Goal: Book appointment/travel/reservation

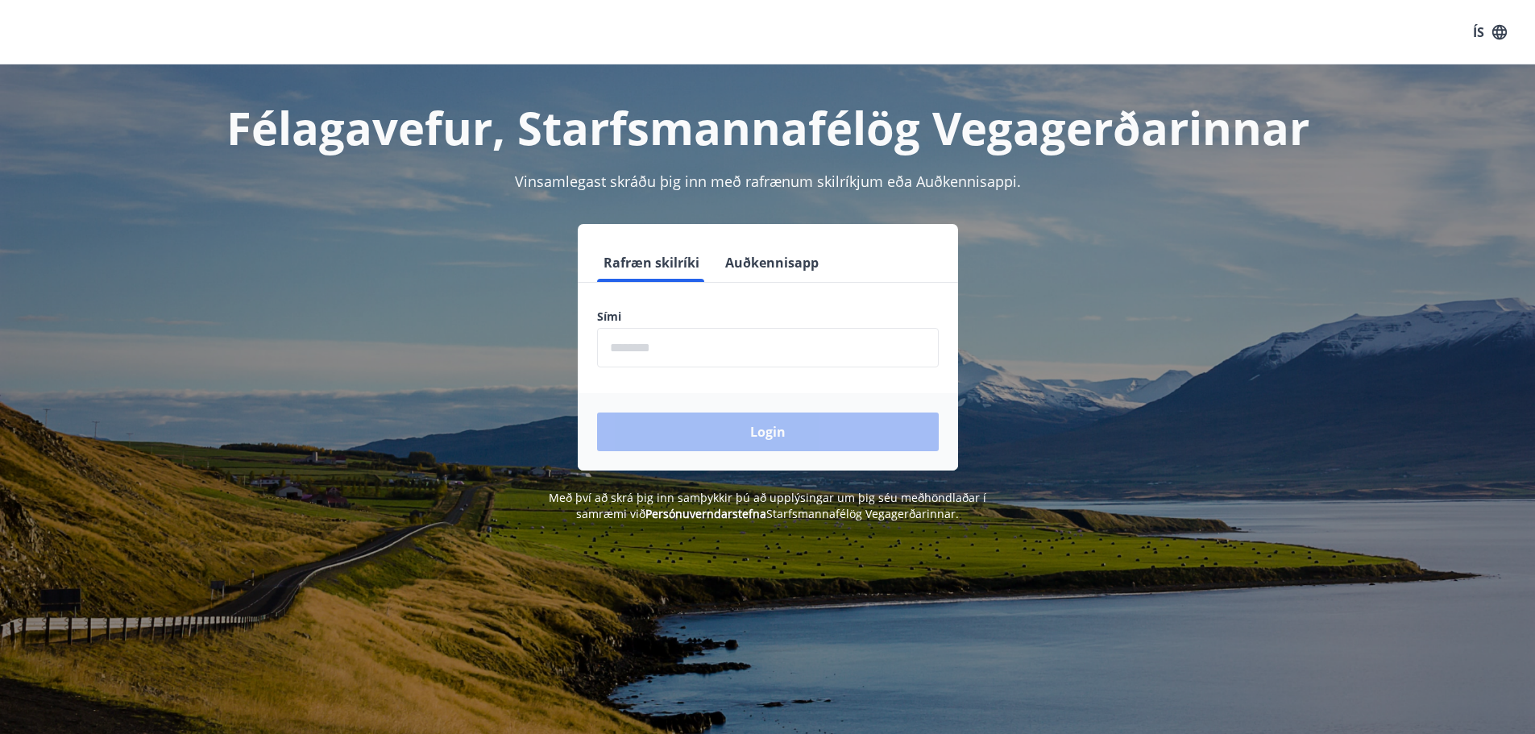
click at [715, 337] on input "phone" at bounding box center [768, 347] width 342 height 39
type input "********"
click at [767, 440] on button "Login" at bounding box center [768, 432] width 342 height 39
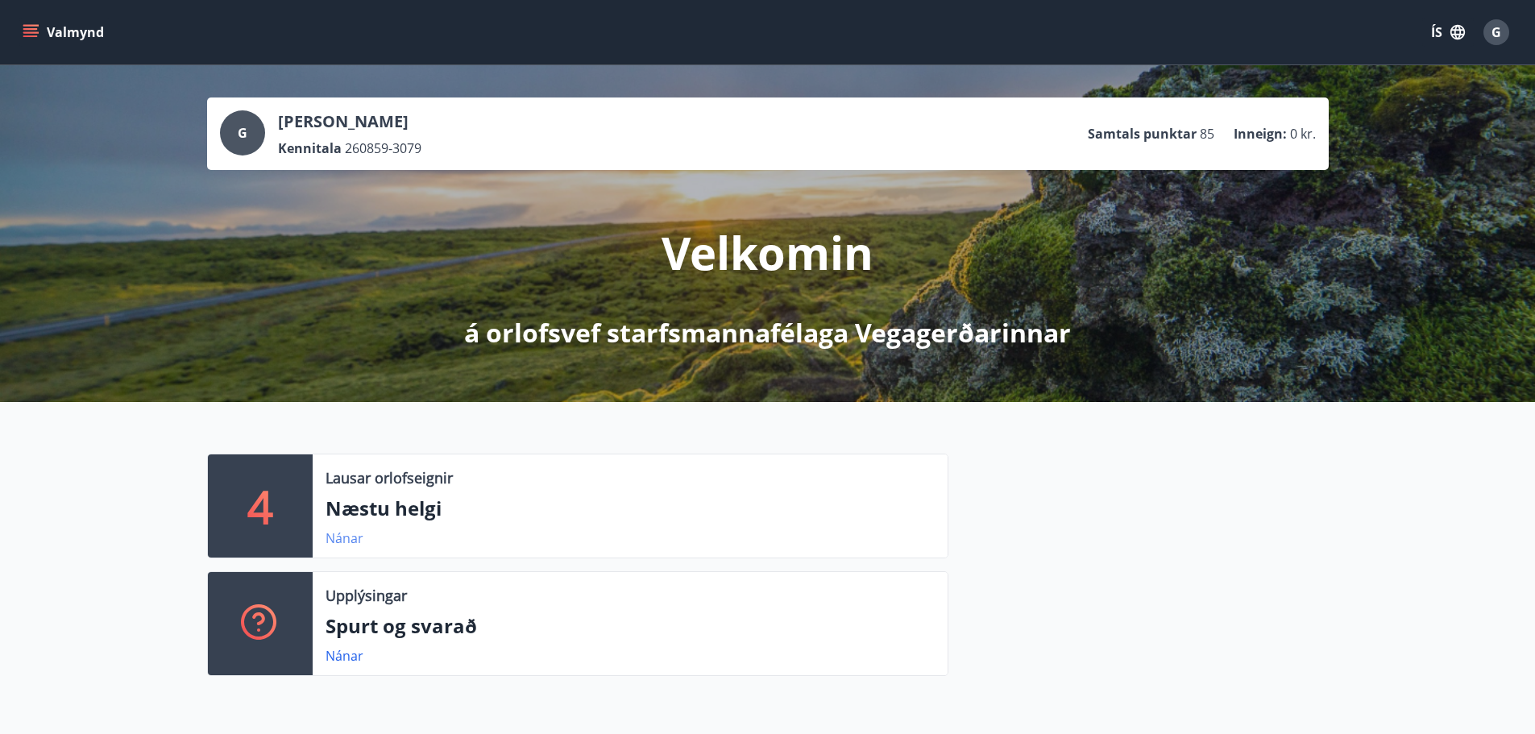
click at [350, 538] on link "Nánar" at bounding box center [345, 539] width 38 height 18
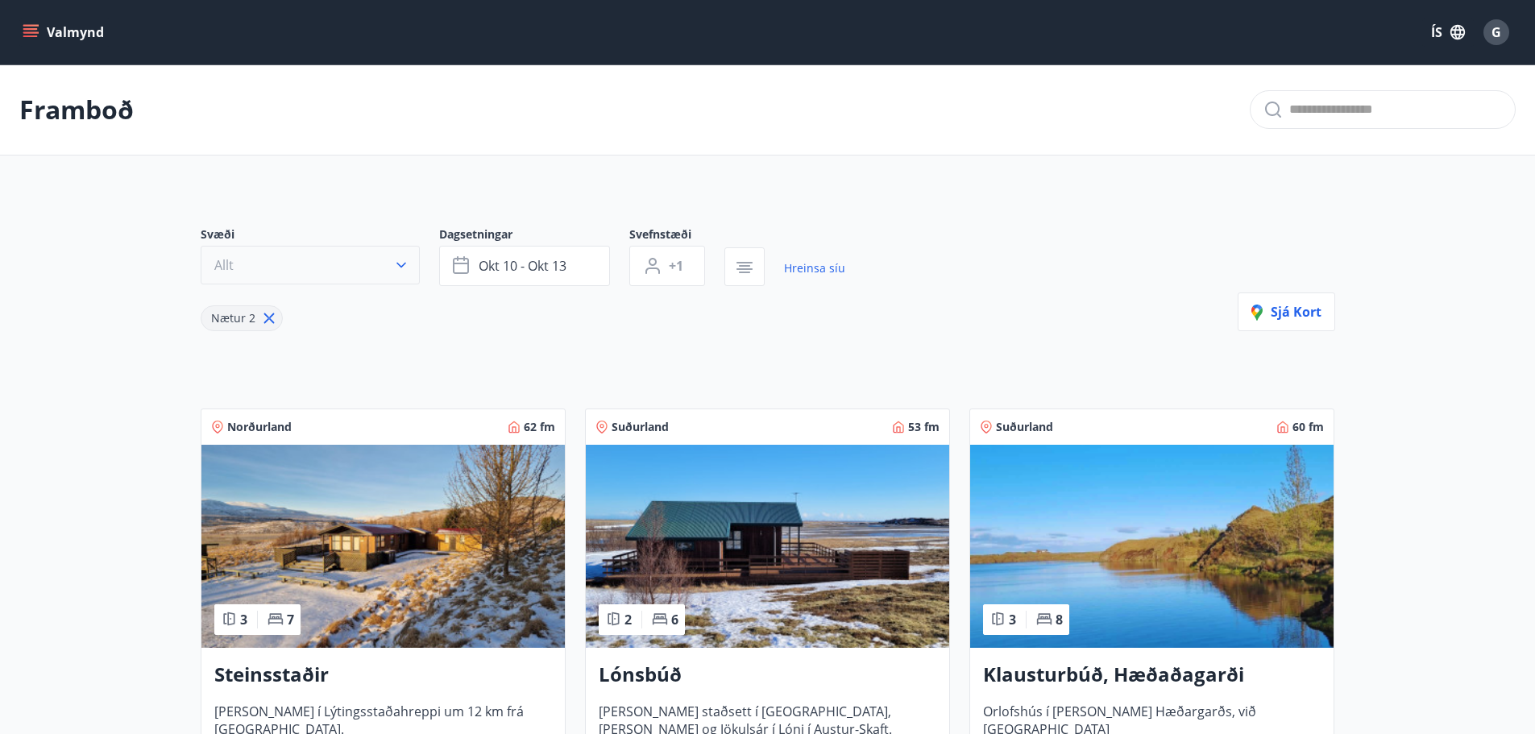
click at [405, 264] on icon "button" at bounding box center [402, 266] width 10 height 6
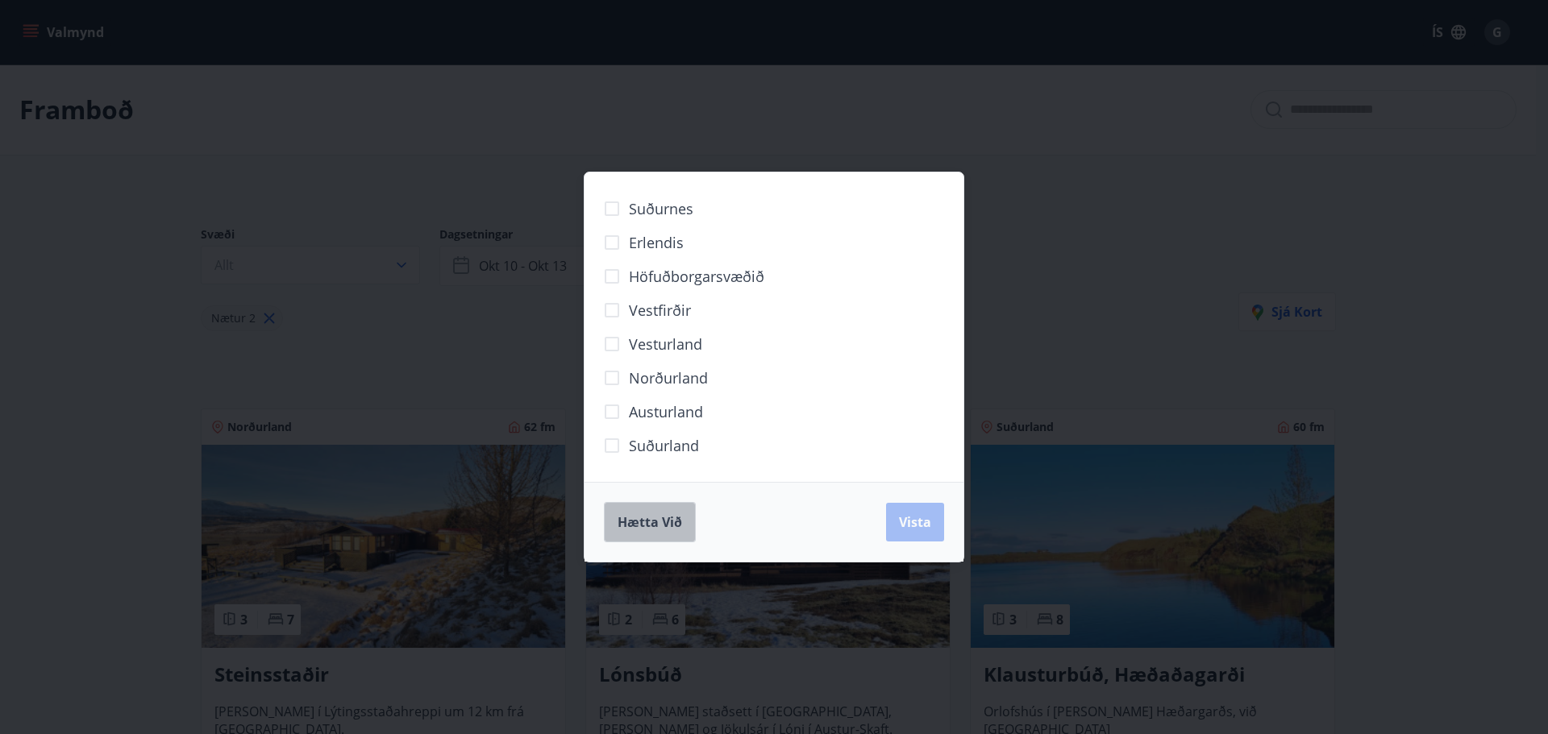
click at [660, 526] on span "Hætta við" at bounding box center [649, 522] width 64 height 18
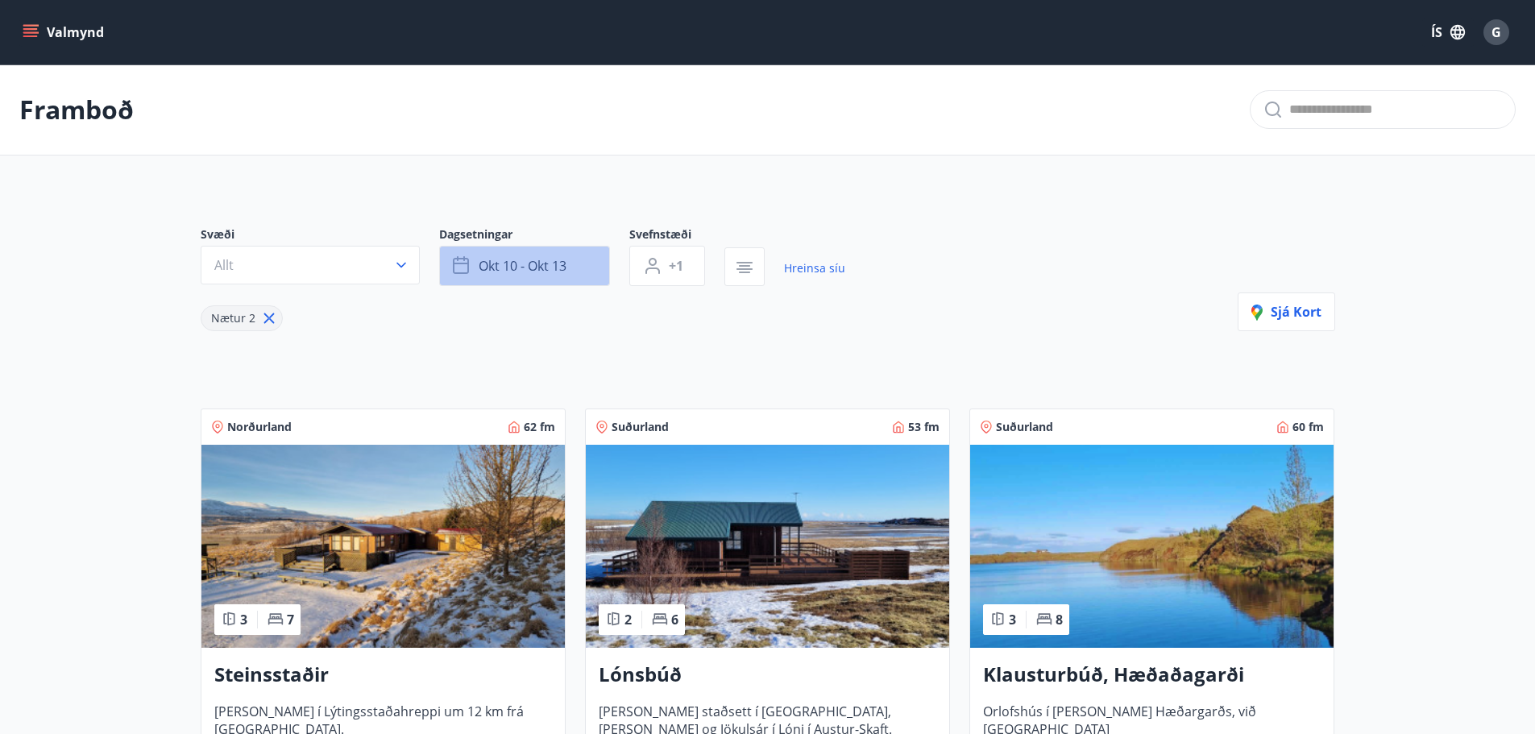
click at [598, 265] on button "okt 10 - okt 13" at bounding box center [524, 266] width 171 height 40
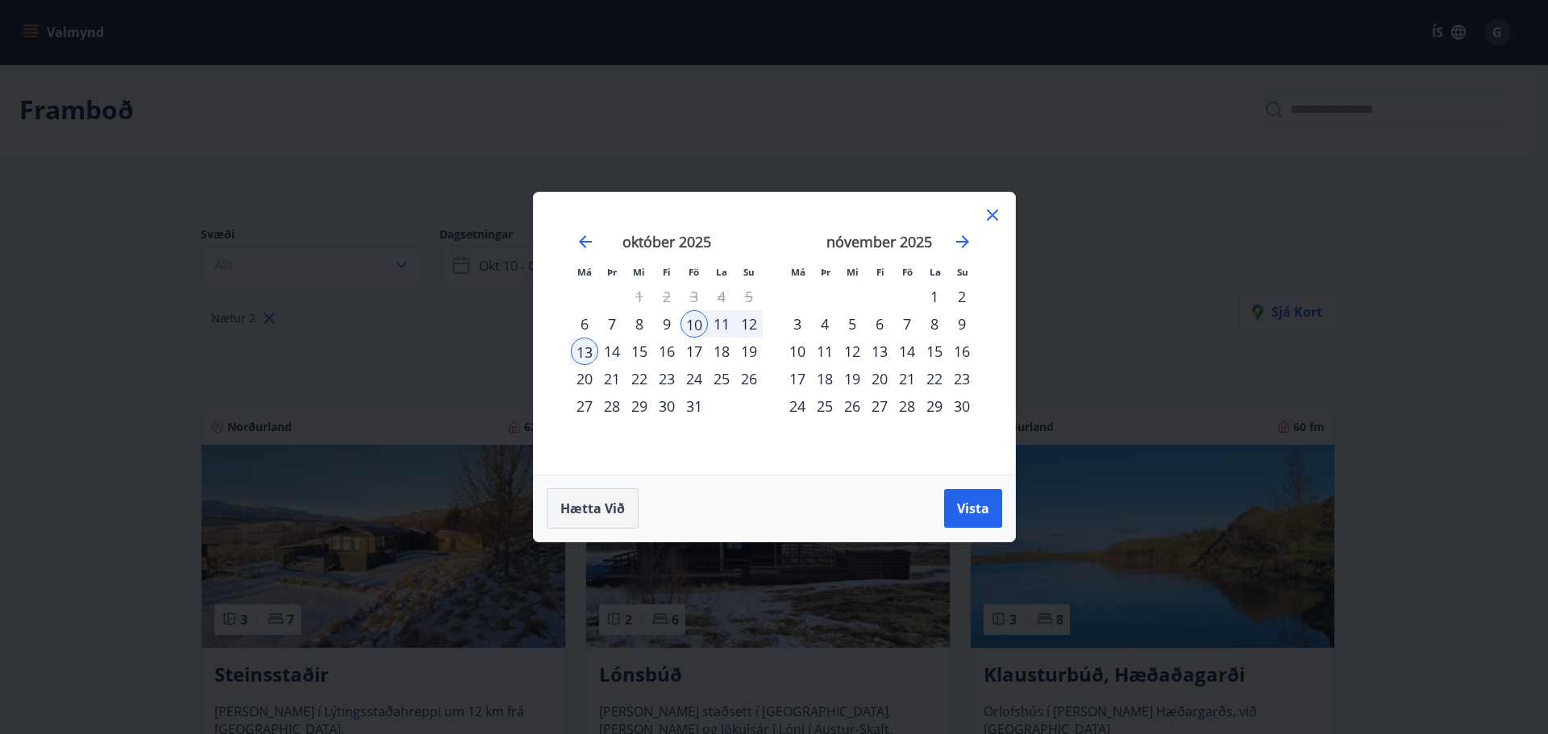
click at [584, 508] on span "Hætta við" at bounding box center [592, 509] width 64 height 18
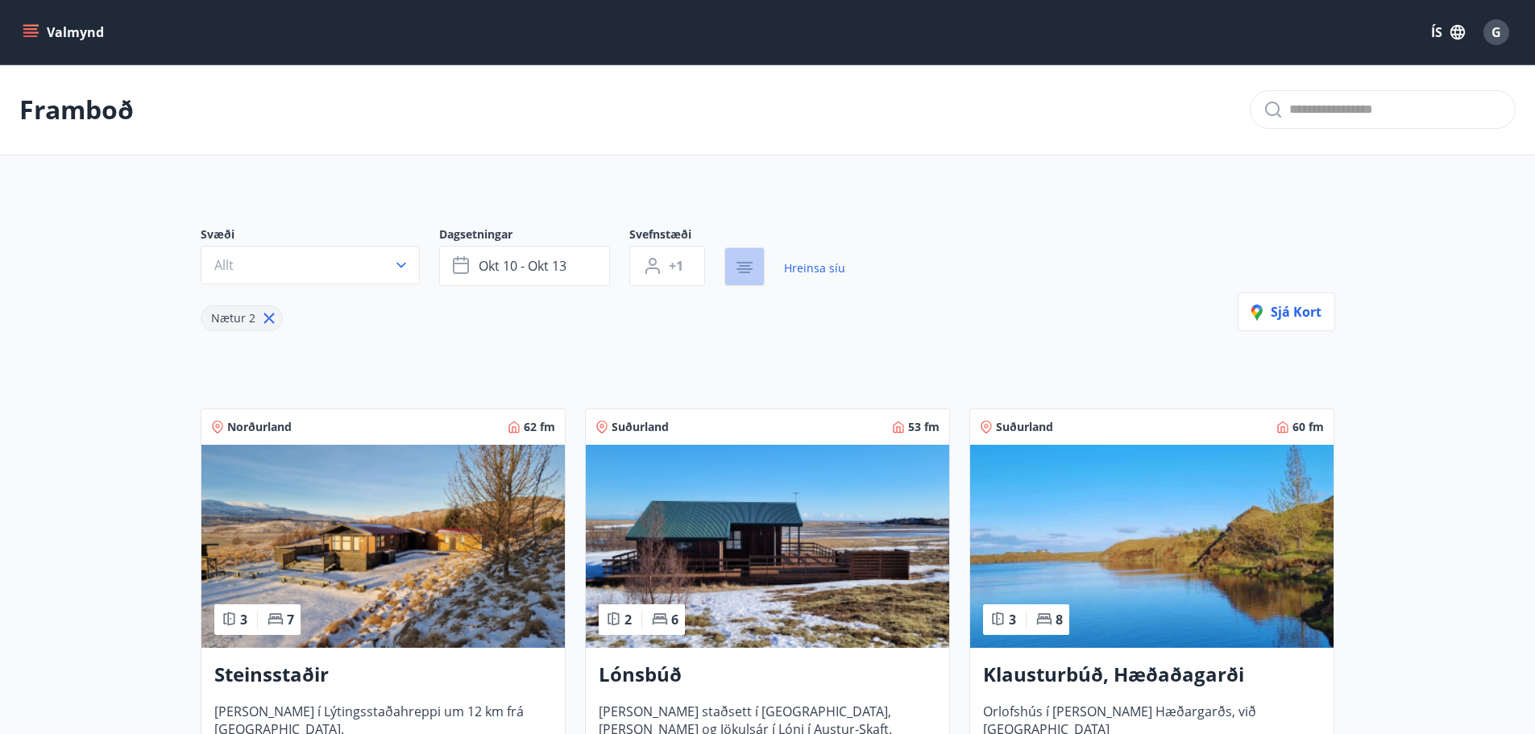
click at [751, 267] on icon "button" at bounding box center [744, 267] width 19 height 19
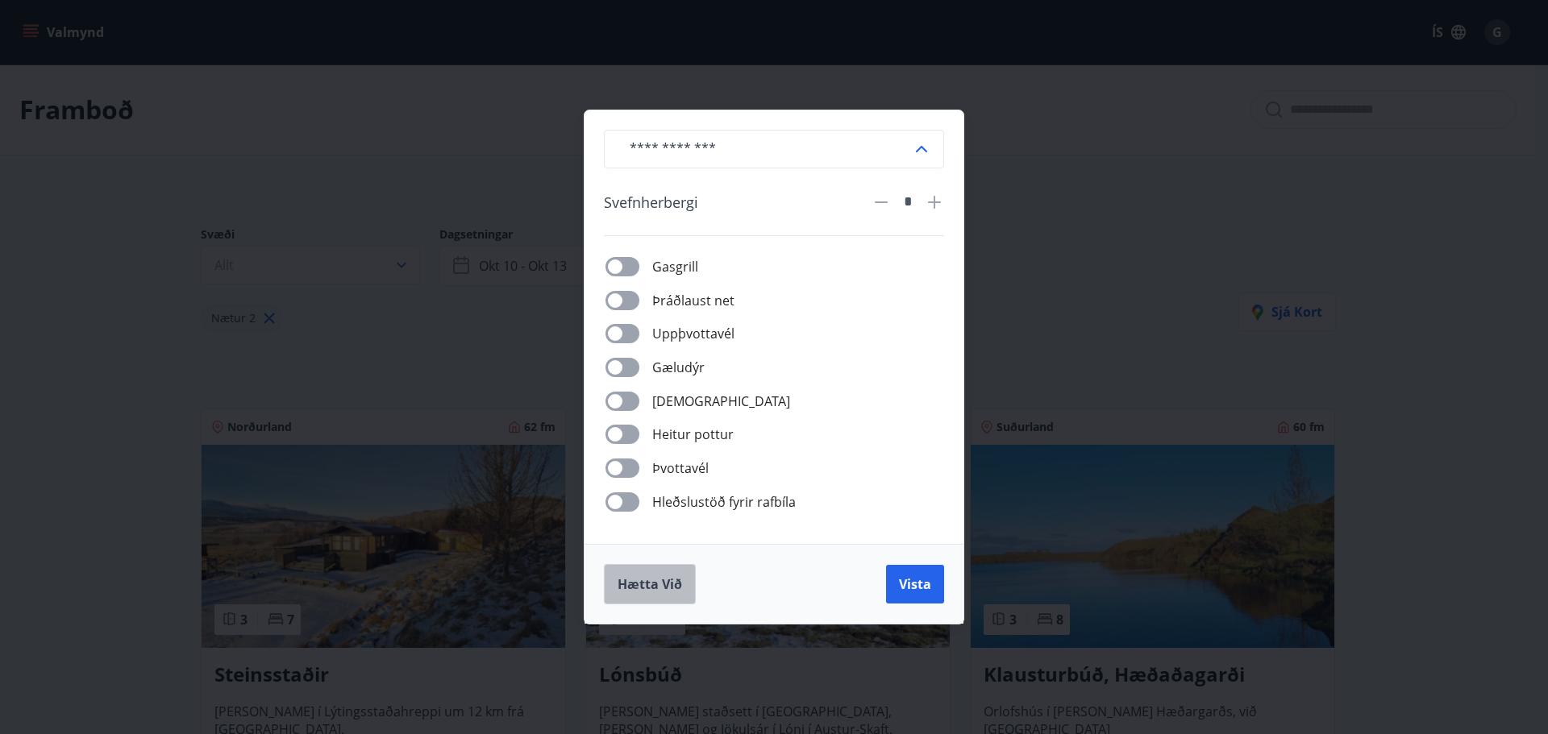
click at [621, 589] on span "Hætta við" at bounding box center [649, 584] width 64 height 18
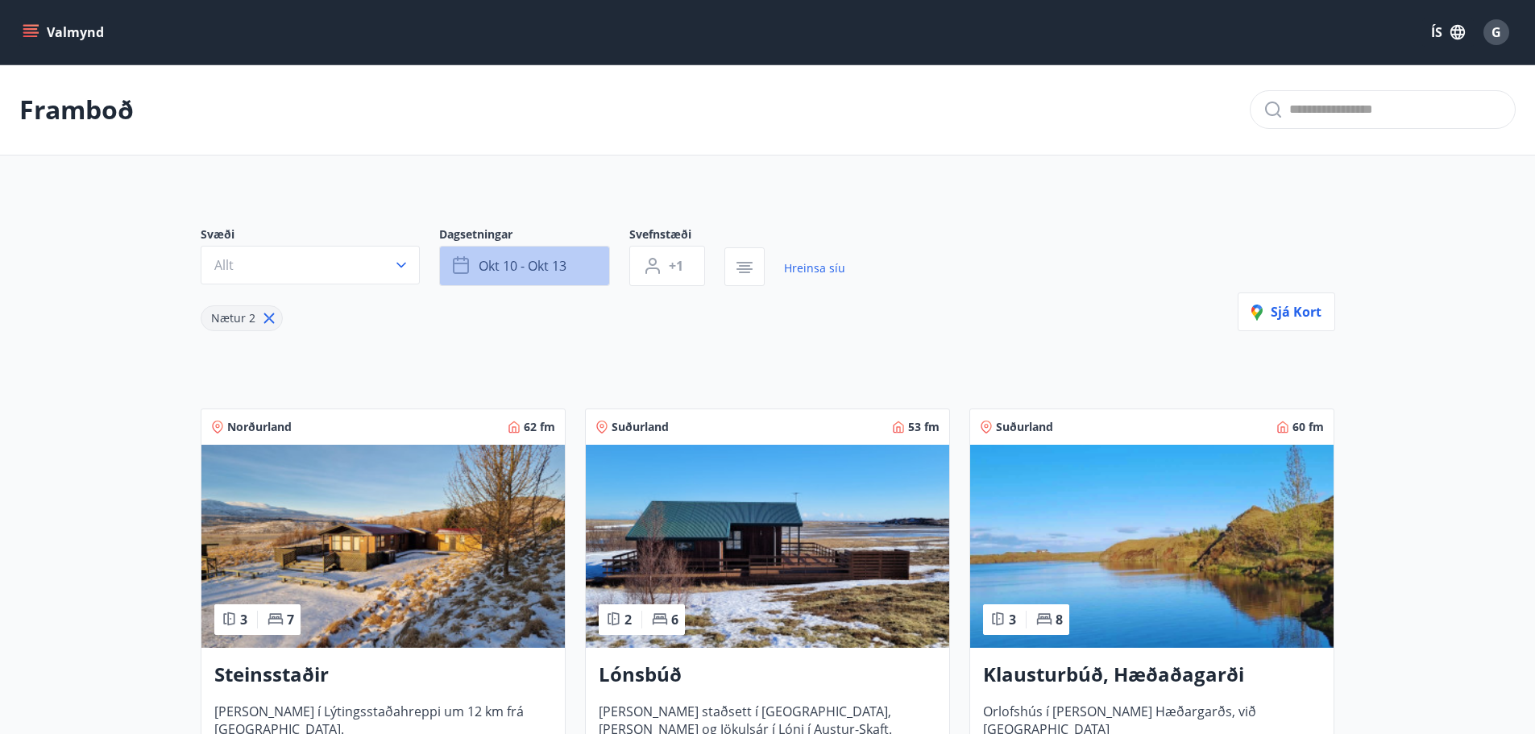
click at [592, 261] on button "okt 10 - okt 13" at bounding box center [524, 266] width 171 height 40
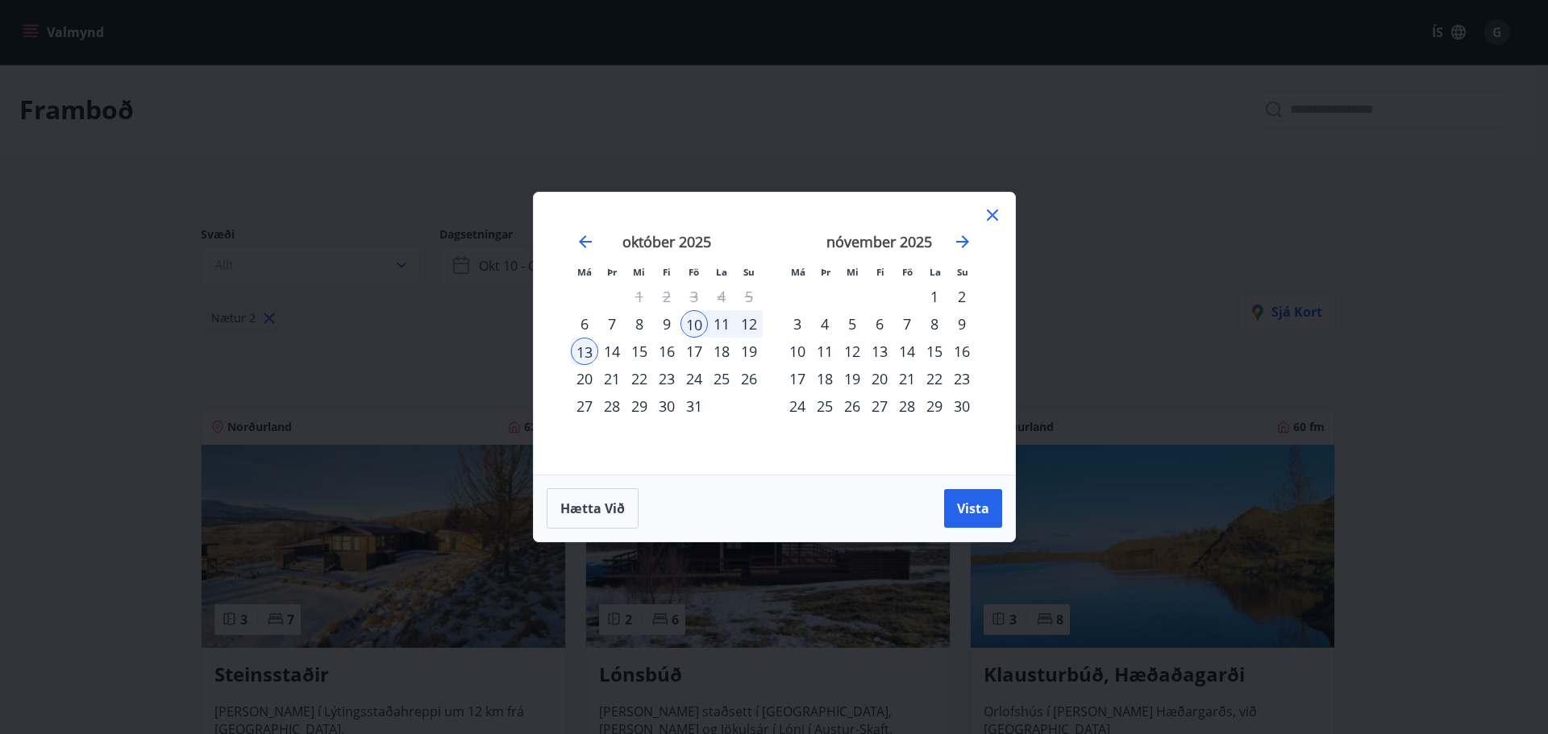
click at [697, 352] on div "17" at bounding box center [693, 351] width 27 height 27
click at [611, 380] on div "21" at bounding box center [611, 378] width 27 height 27
click at [987, 508] on span "Vista" at bounding box center [973, 509] width 32 height 18
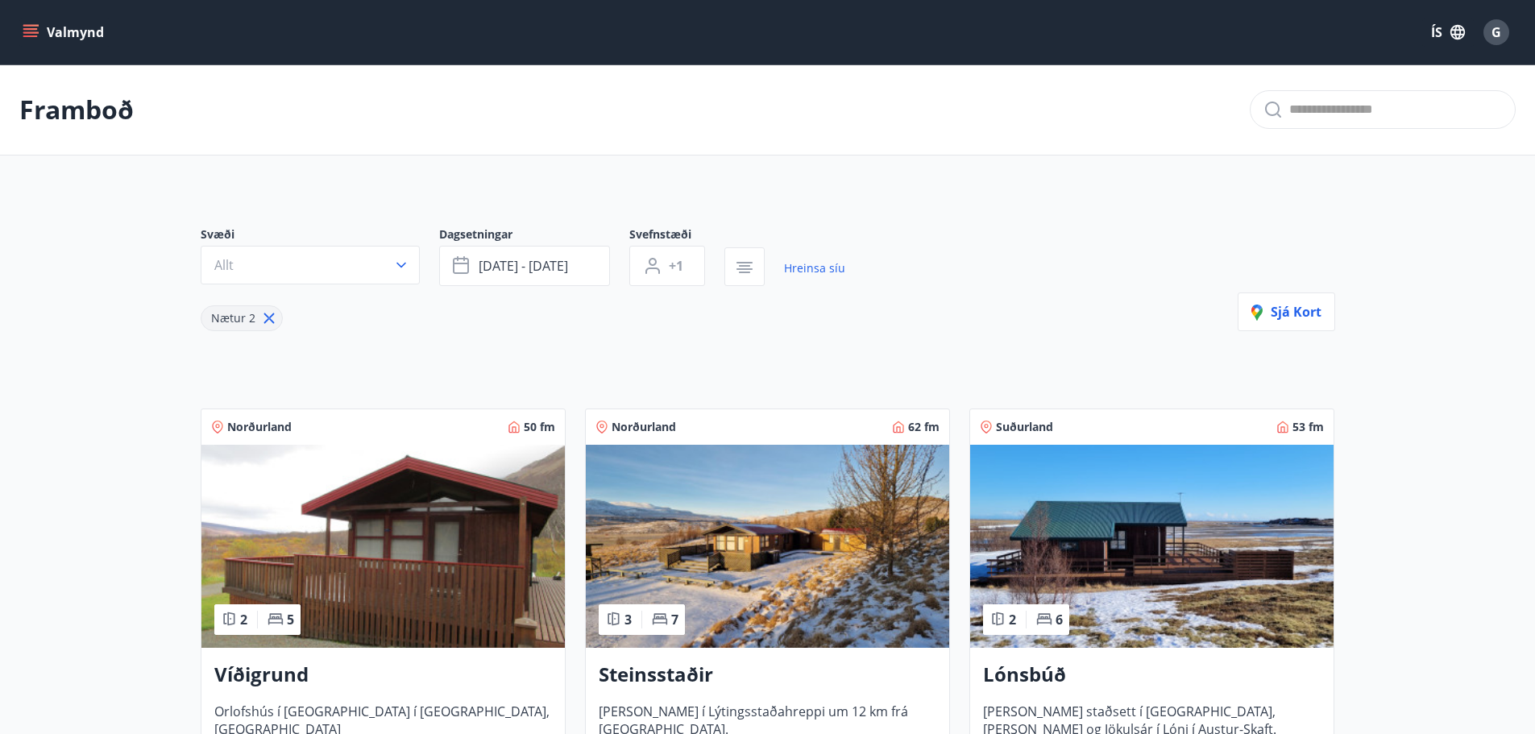
click at [235, 321] on span "Nætur 2" at bounding box center [233, 317] width 44 height 15
click at [589, 260] on button "[DATE] - [DATE]" at bounding box center [524, 266] width 171 height 40
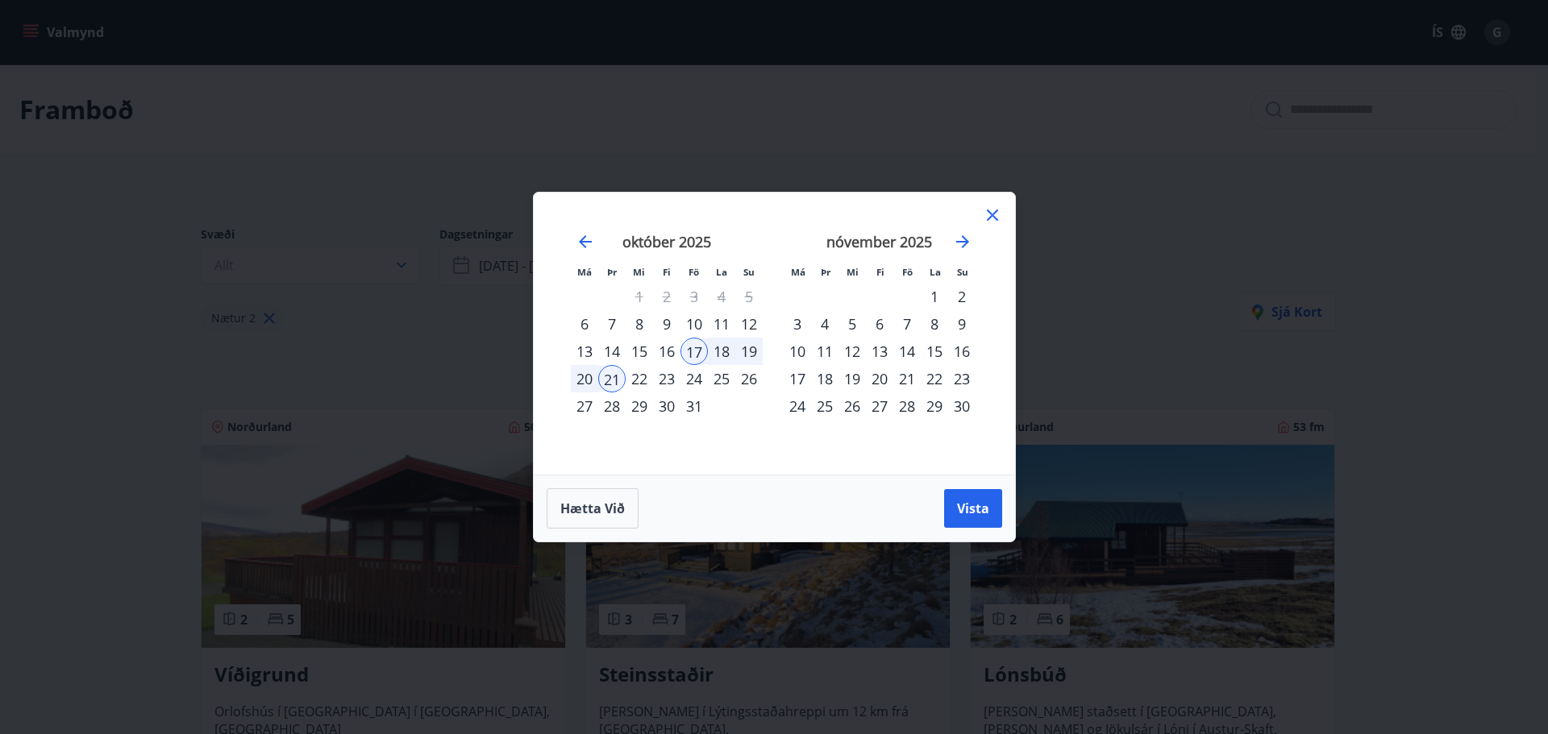
click at [699, 380] on div "24" at bounding box center [693, 378] width 27 height 27
click at [610, 409] on div "28" at bounding box center [611, 406] width 27 height 27
click at [975, 521] on button "Vista" at bounding box center [973, 508] width 58 height 39
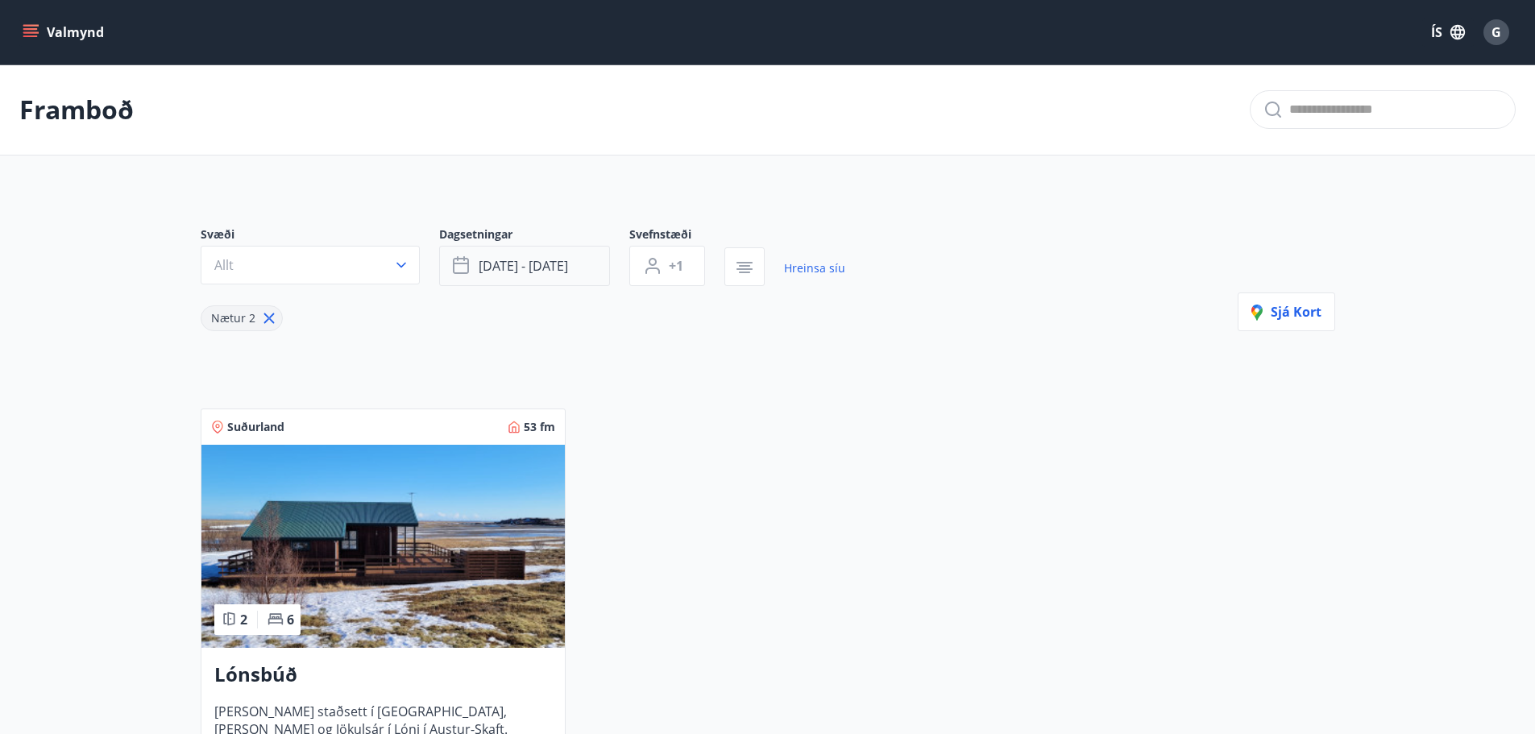
click at [599, 259] on button "[DATE] - [DATE]" at bounding box center [524, 266] width 171 height 40
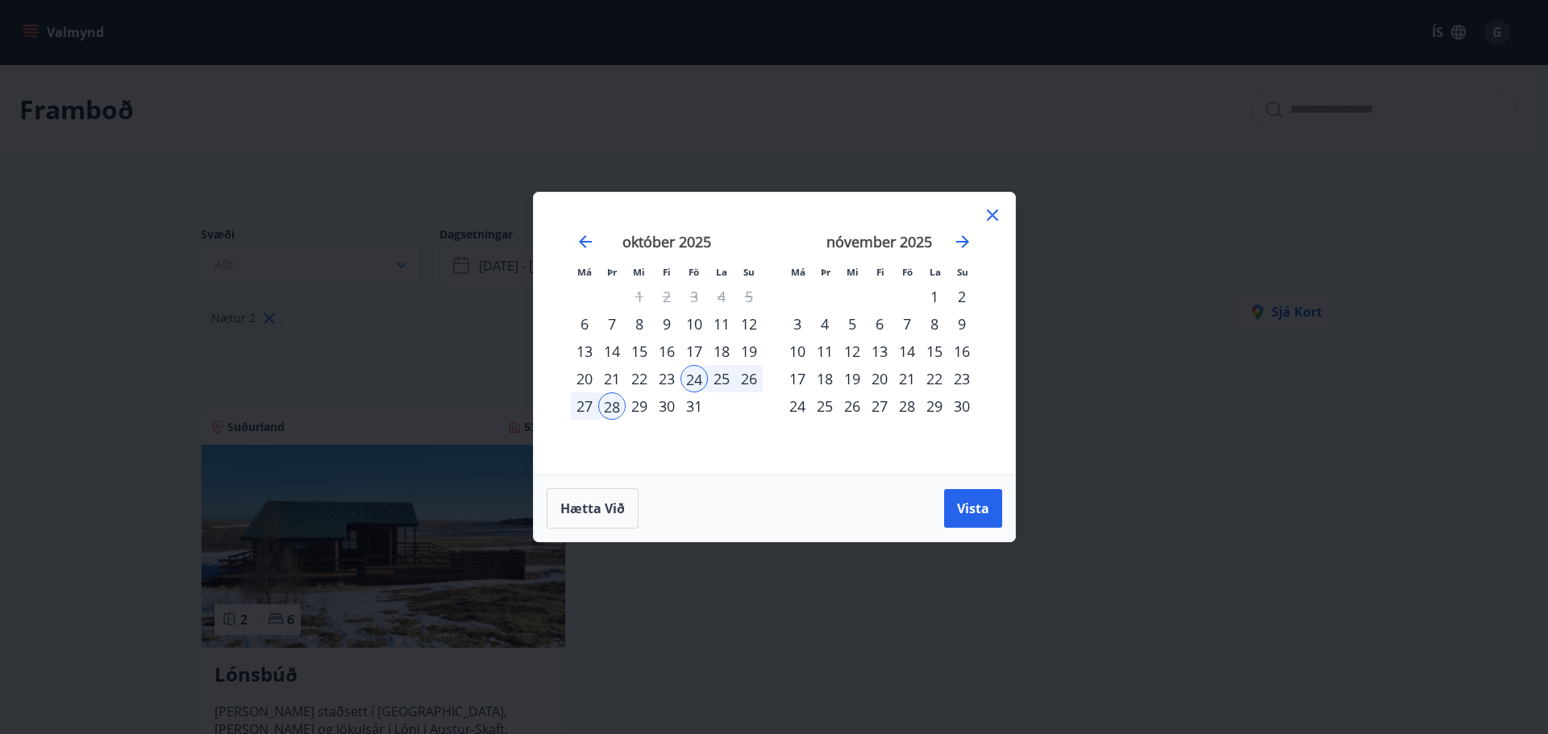
click at [909, 320] on div "7" at bounding box center [906, 323] width 27 height 27
click at [830, 356] on div "11" at bounding box center [824, 351] width 27 height 27
click at [978, 509] on span "Vista" at bounding box center [973, 509] width 32 height 18
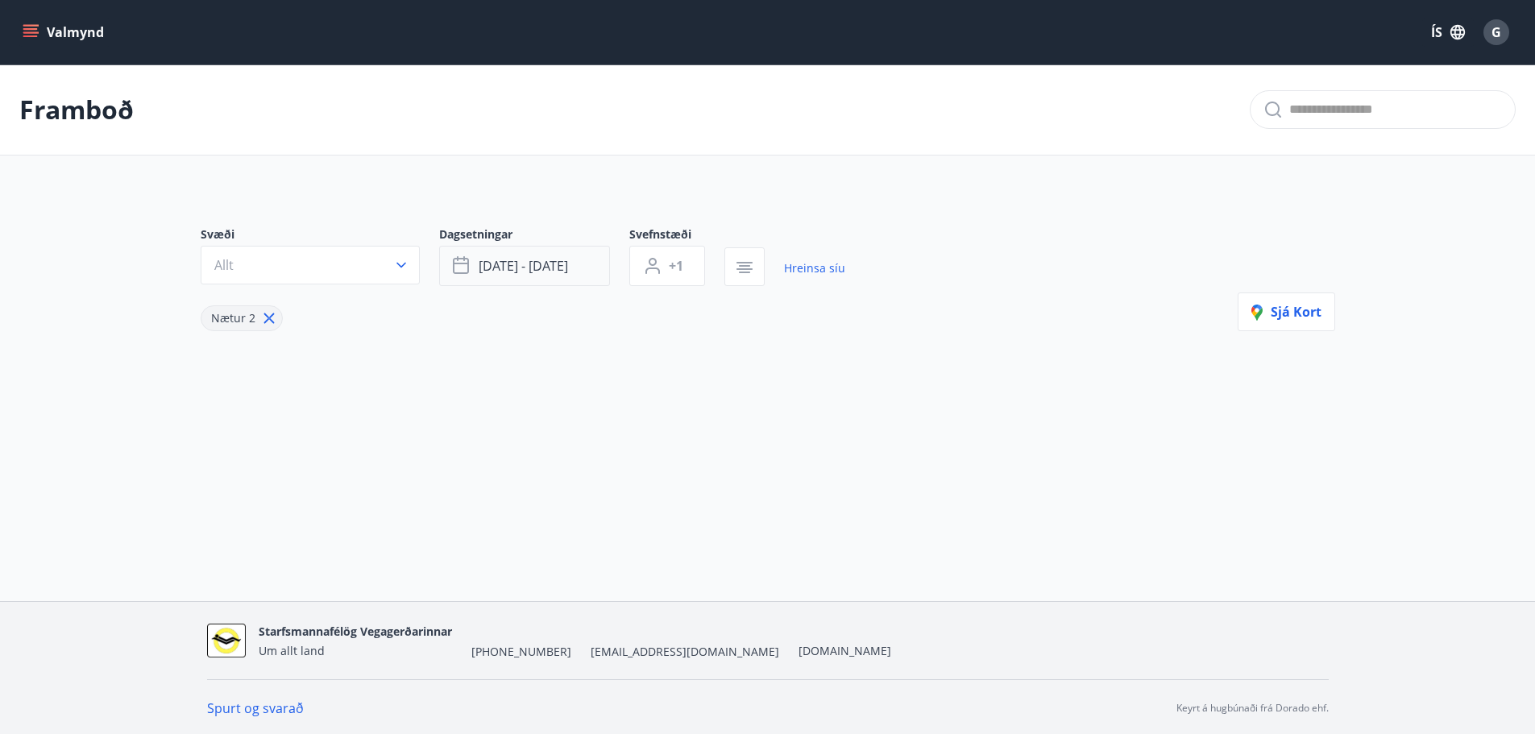
click at [582, 257] on button "[DATE] - [DATE]" at bounding box center [524, 266] width 171 height 40
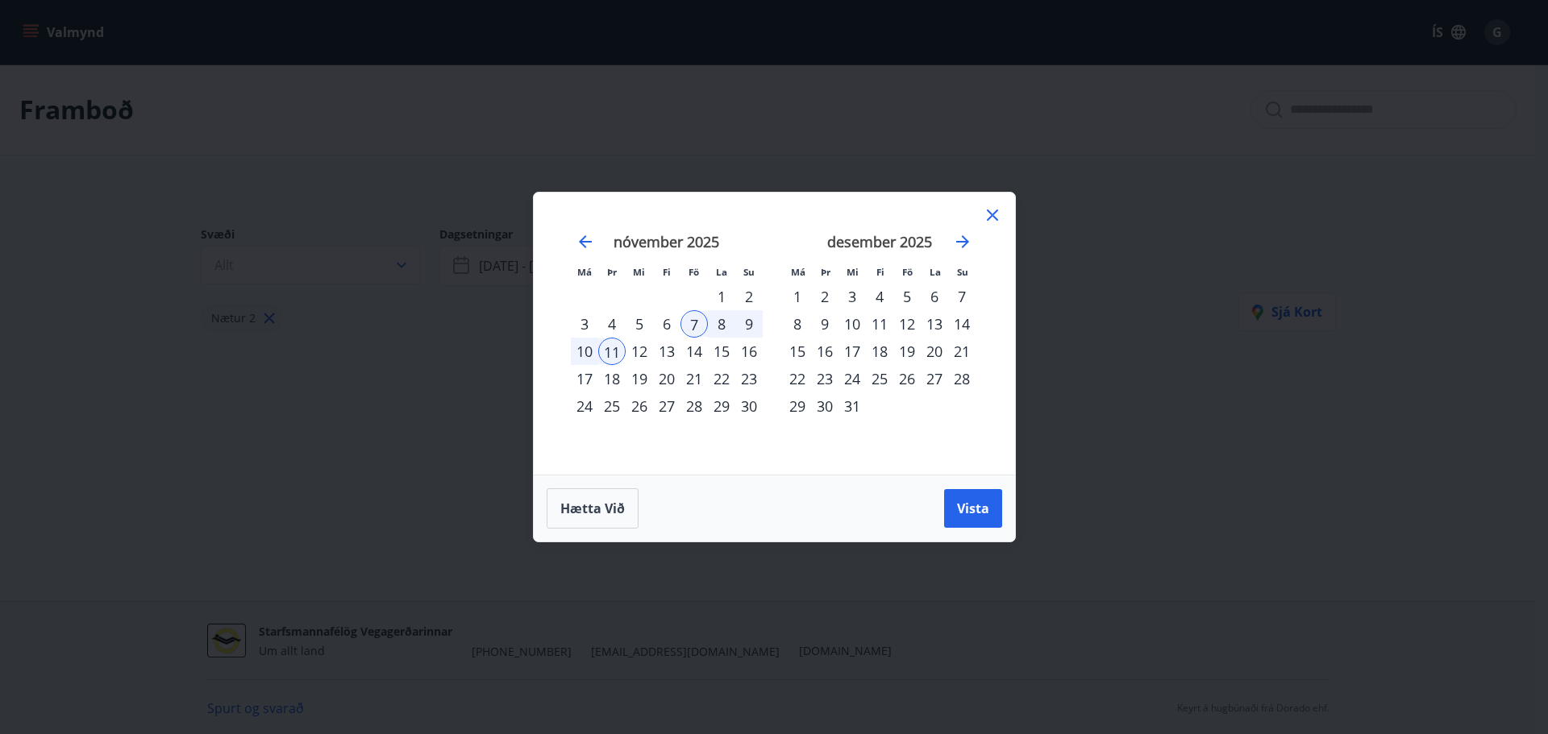
click at [703, 350] on div "14" at bounding box center [693, 351] width 27 height 27
click at [614, 380] on div "18" at bounding box center [611, 378] width 27 height 27
click at [970, 507] on span "Vista" at bounding box center [973, 509] width 32 height 18
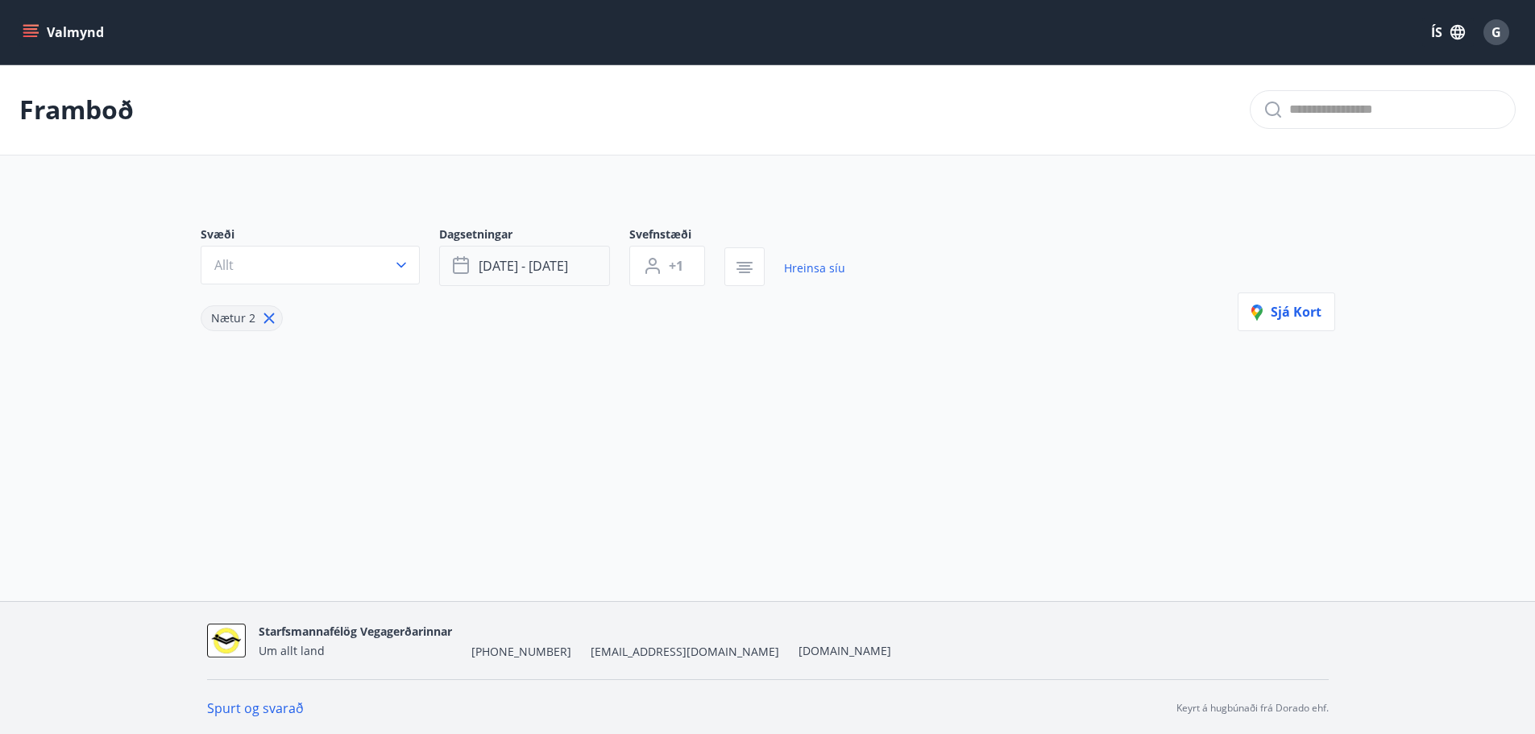
click at [608, 265] on button "[DATE] - [DATE]" at bounding box center [524, 266] width 171 height 40
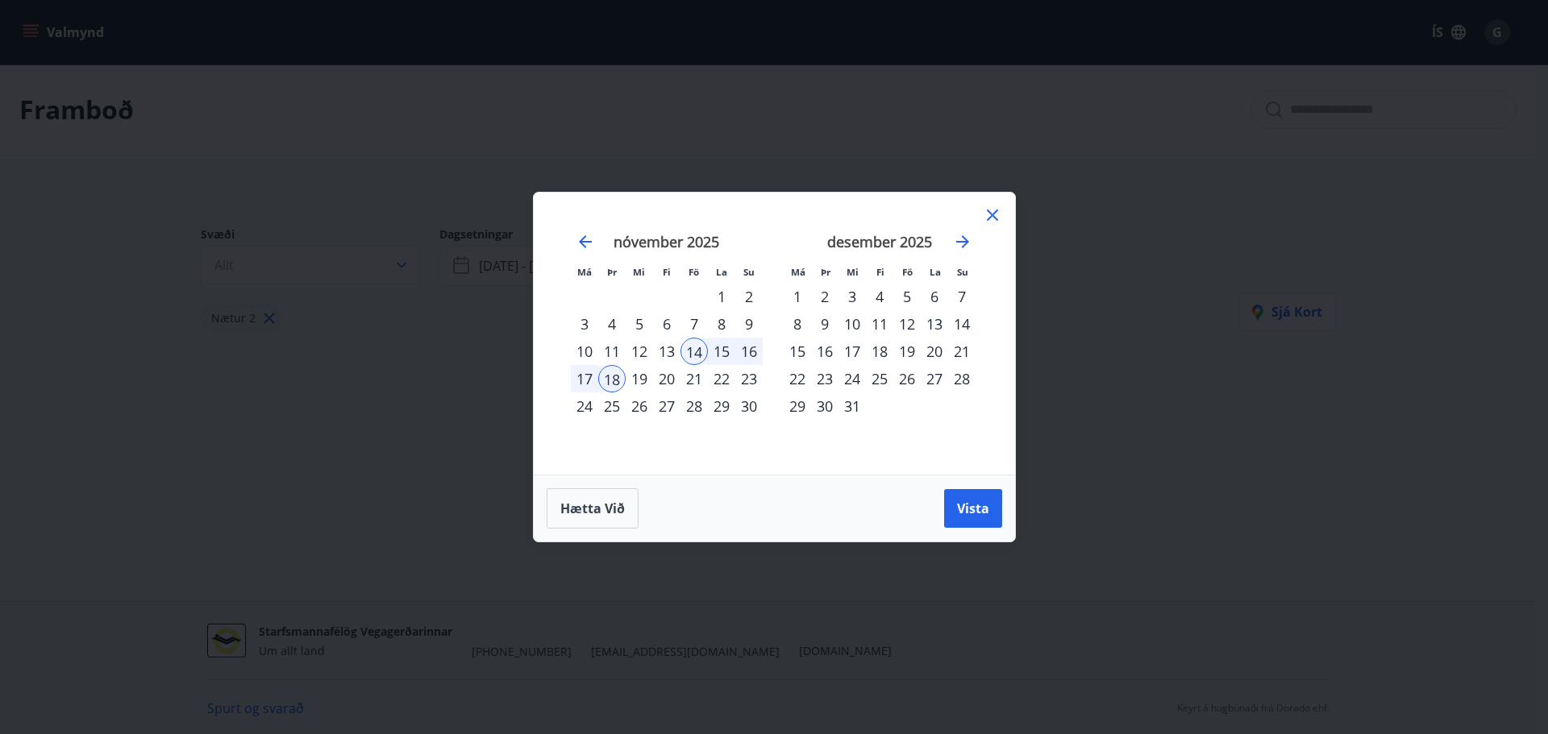
click at [689, 380] on div "21" at bounding box center [693, 378] width 27 height 27
click at [621, 404] on div "25" at bounding box center [611, 406] width 27 height 27
click at [976, 509] on span "Vista" at bounding box center [973, 509] width 32 height 18
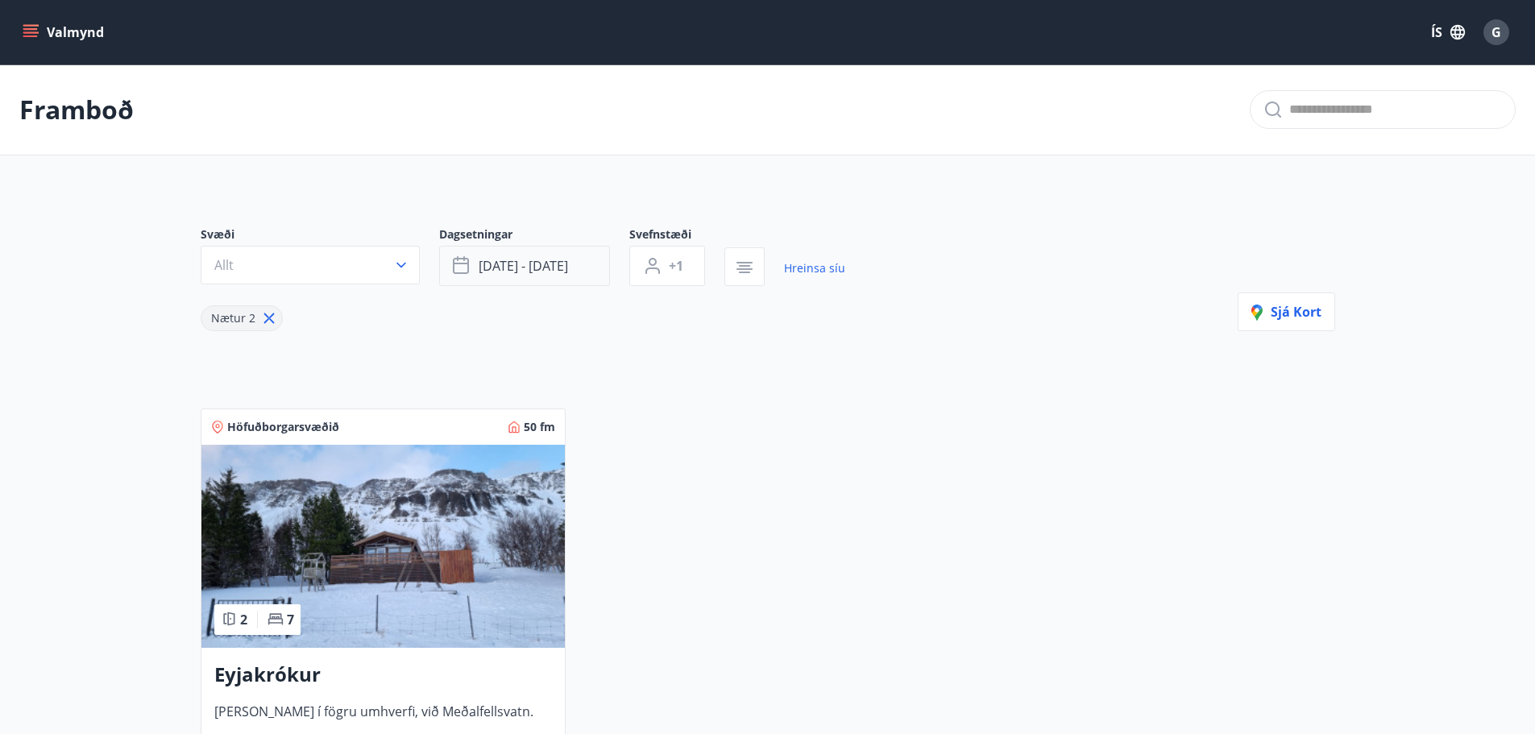
click at [534, 264] on span "[DATE] - [DATE]" at bounding box center [523, 266] width 89 height 18
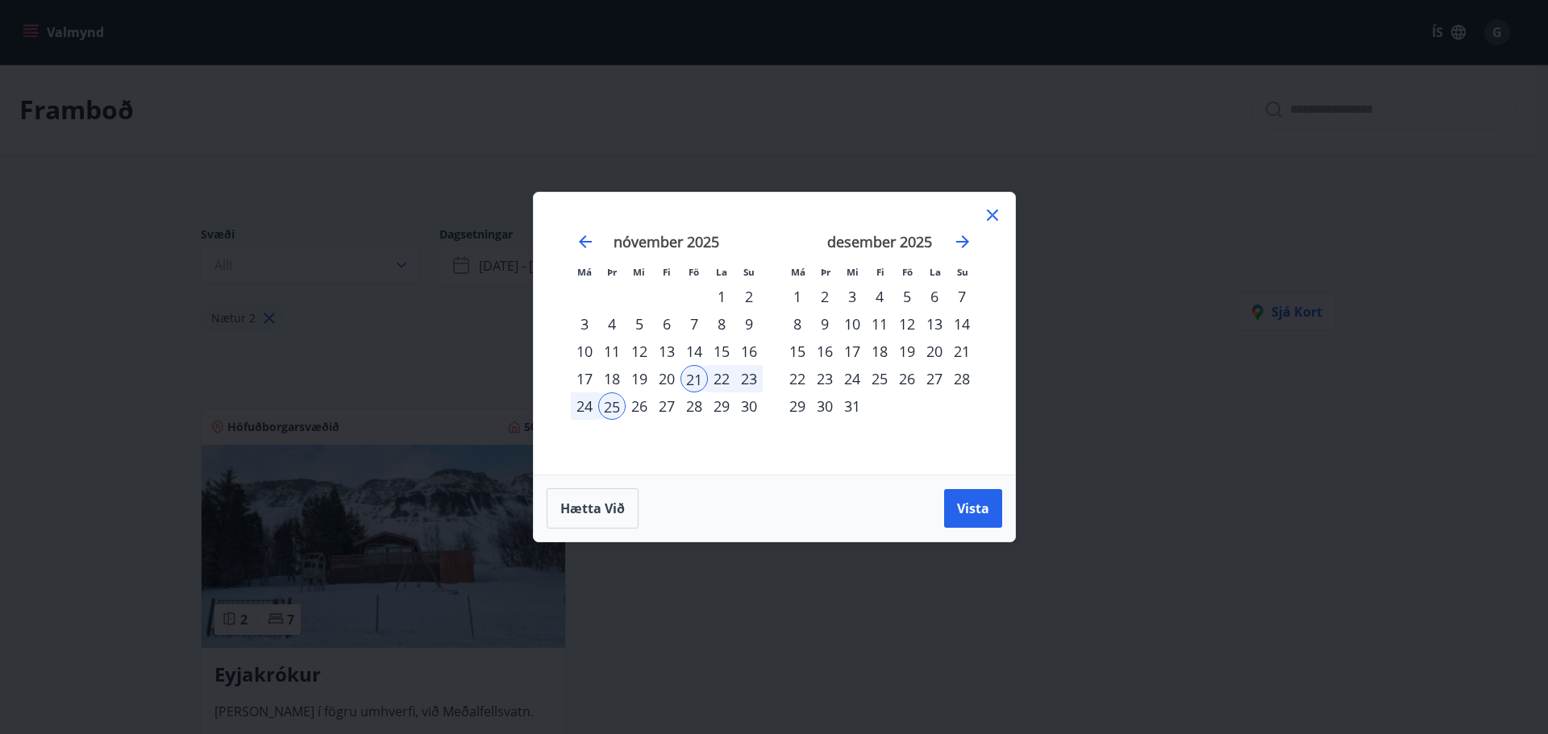
click at [904, 295] on div "5" at bounding box center [906, 296] width 27 height 27
click at [828, 321] on div "9" at bounding box center [824, 323] width 27 height 27
click at [978, 514] on span "Vista" at bounding box center [973, 509] width 32 height 18
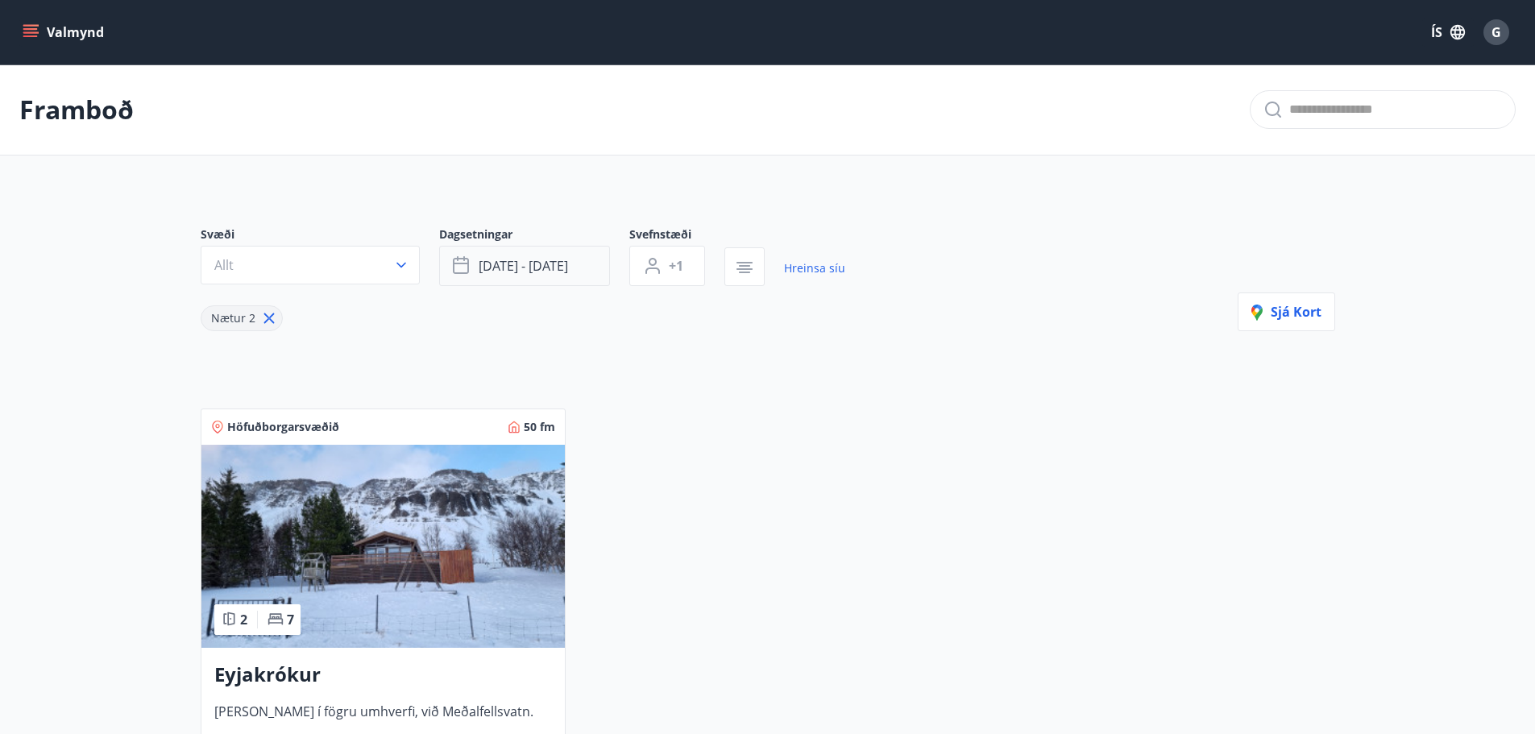
click at [592, 266] on button "[DATE] - [DATE]" at bounding box center [524, 266] width 171 height 40
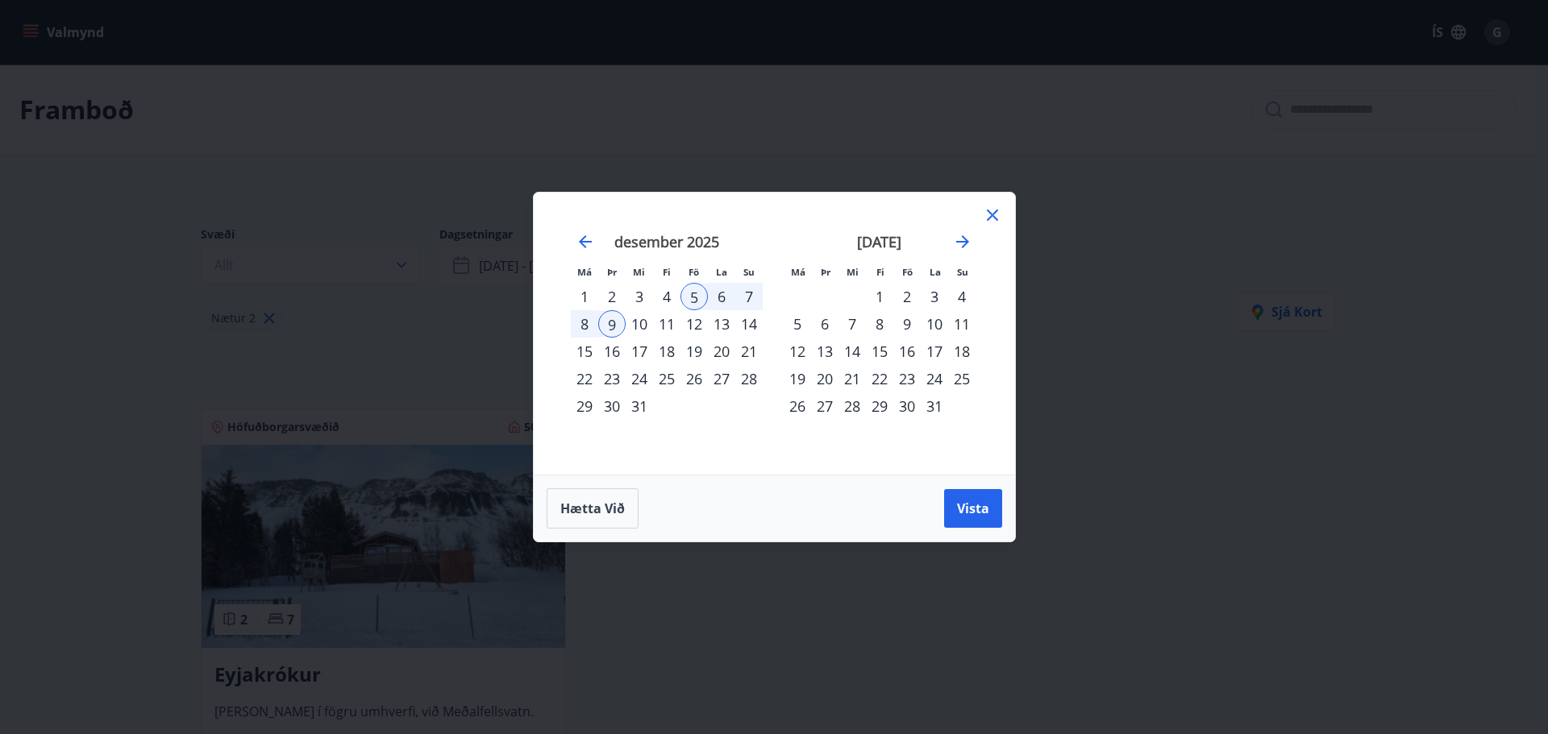
click at [690, 319] on div "12" at bounding box center [693, 323] width 27 height 27
click at [621, 350] on div "16" at bounding box center [611, 351] width 27 height 27
click at [982, 508] on span "Vista" at bounding box center [973, 509] width 32 height 18
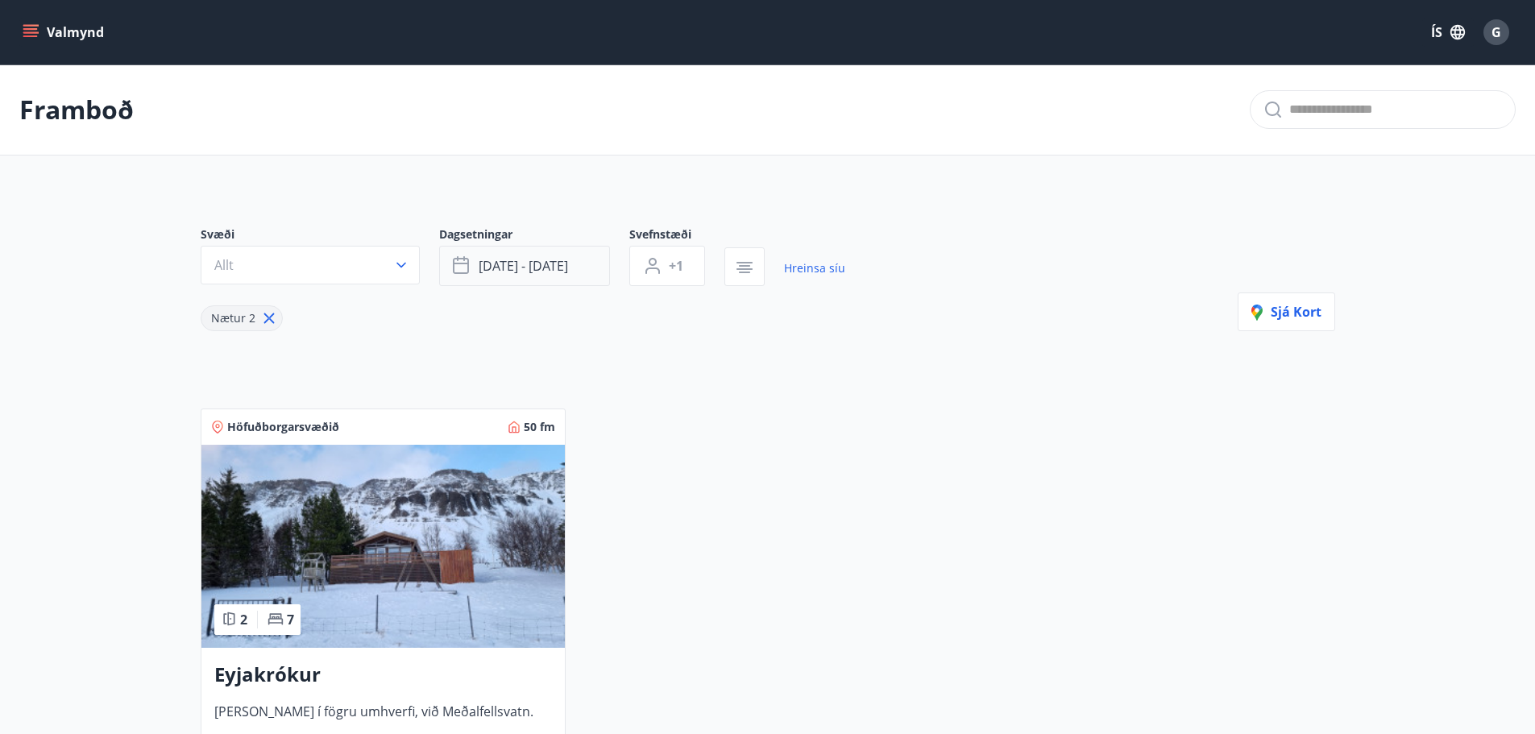
click at [589, 256] on button "[DATE] - [DATE]" at bounding box center [524, 266] width 171 height 40
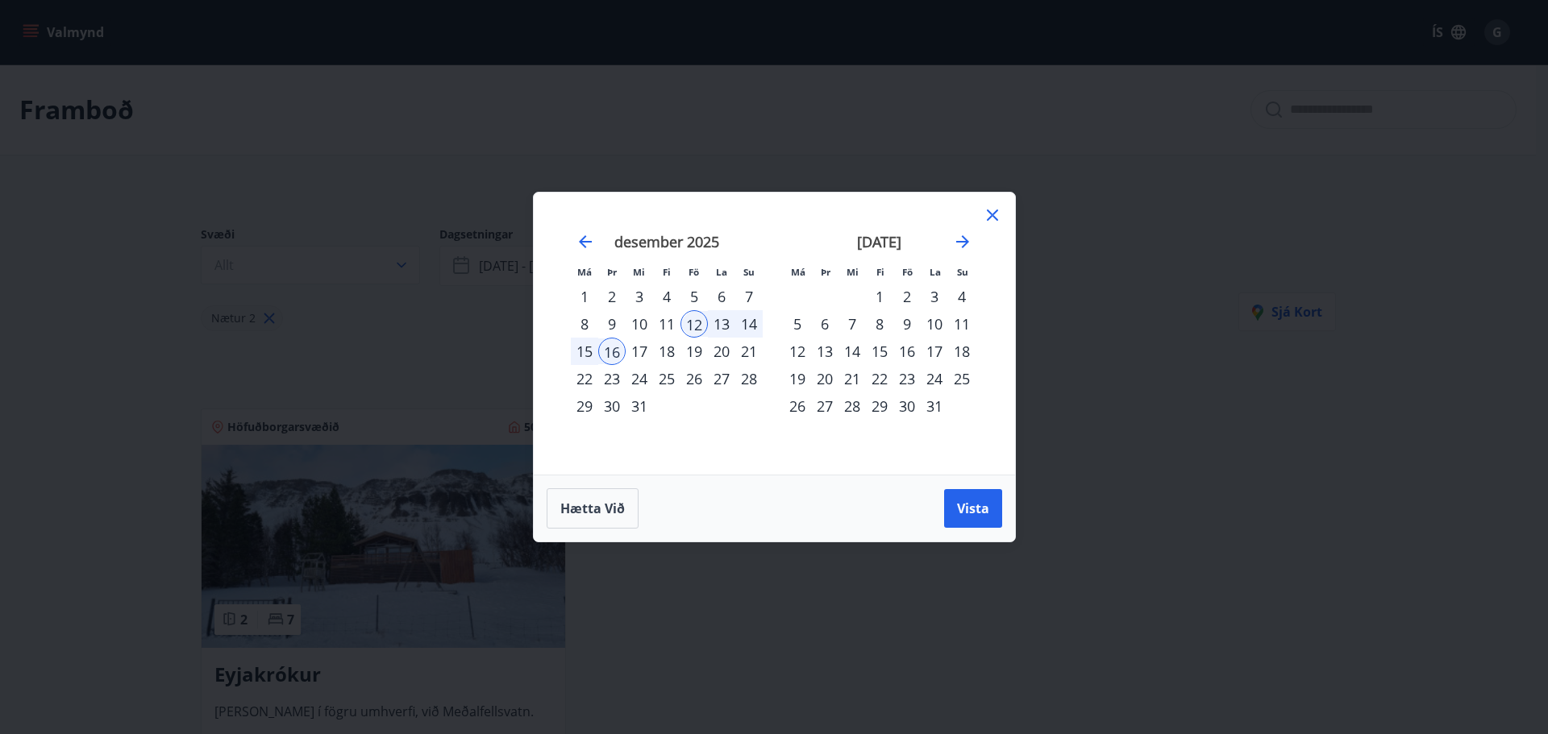
click at [699, 352] on div "19" at bounding box center [693, 351] width 27 height 27
click at [613, 379] on div "23" at bounding box center [611, 378] width 27 height 27
click at [960, 517] on button "Vista" at bounding box center [973, 508] width 58 height 39
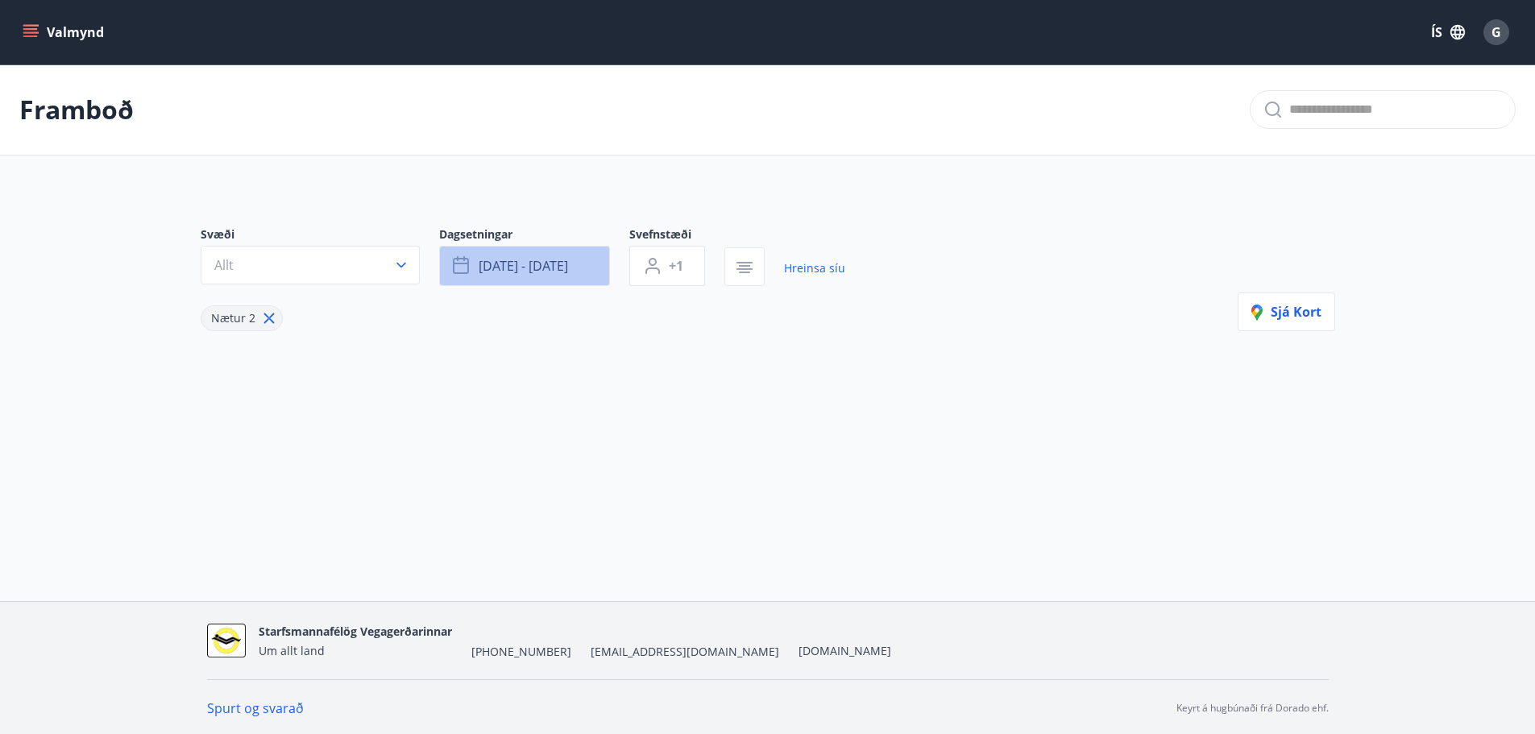
click at [572, 259] on button "[DATE] - [DATE]" at bounding box center [524, 266] width 171 height 40
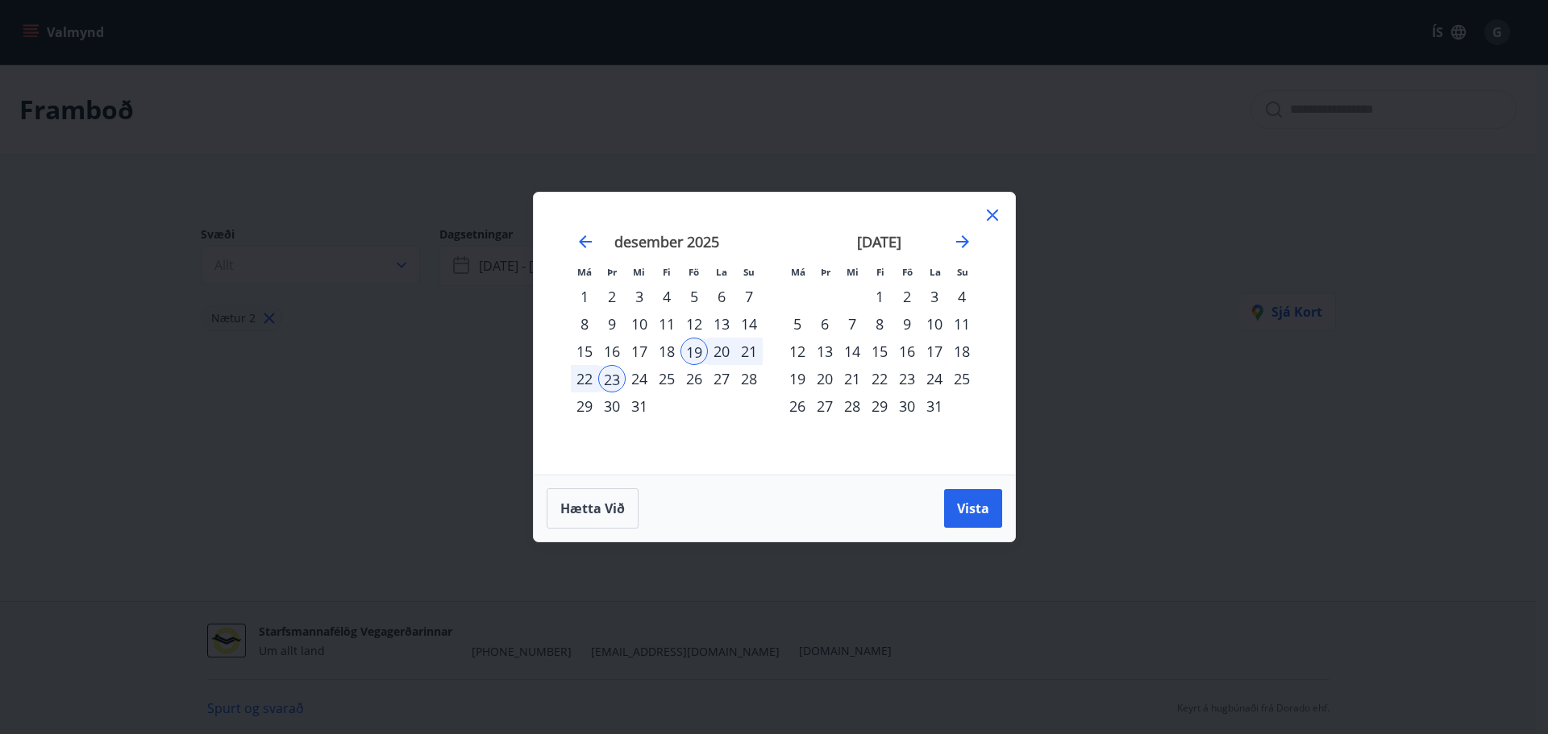
click at [689, 380] on div "26" at bounding box center [693, 378] width 27 height 27
click at [623, 402] on div "30" at bounding box center [611, 406] width 27 height 27
click at [963, 511] on span "Vista" at bounding box center [973, 509] width 32 height 18
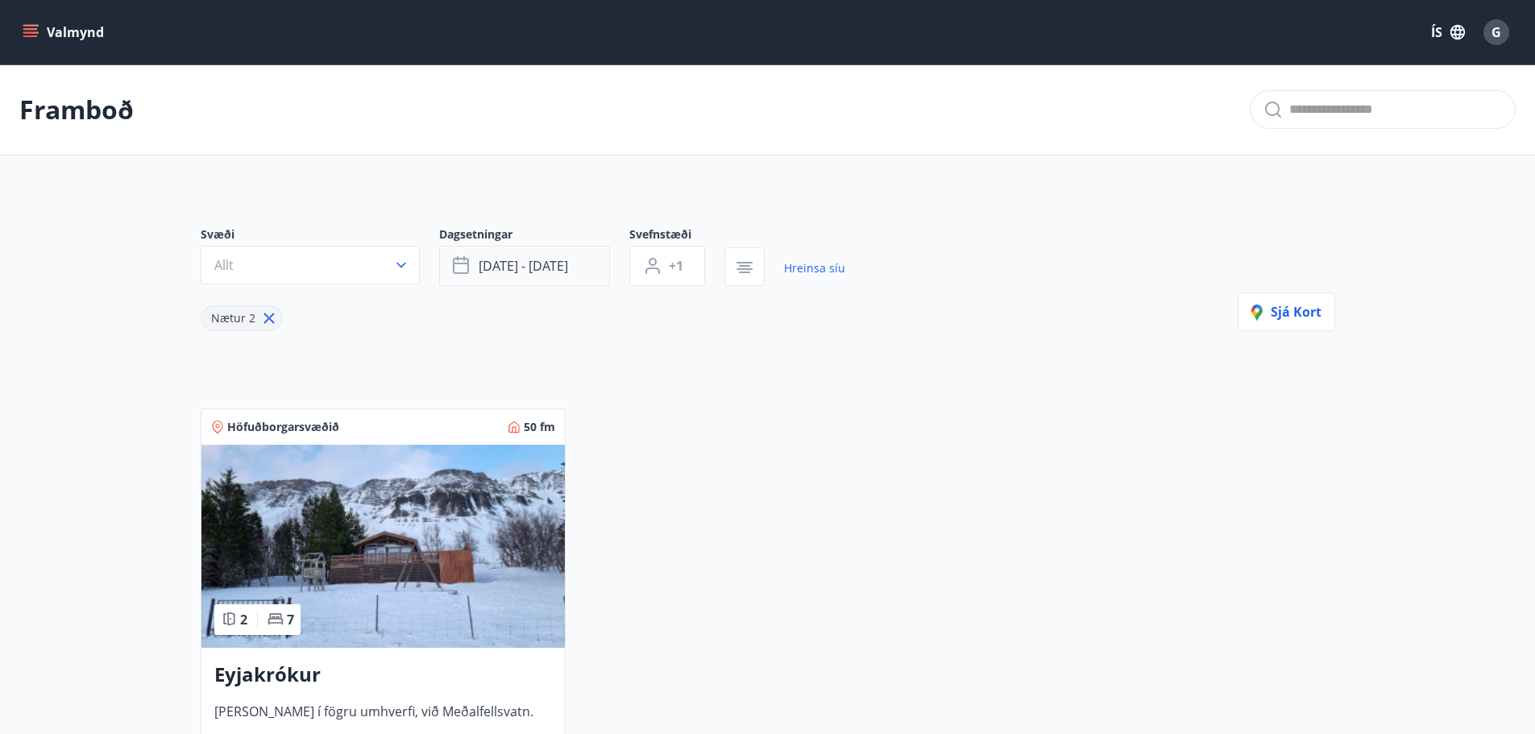
click at [586, 268] on button "[DATE] - [DATE]" at bounding box center [524, 266] width 171 height 40
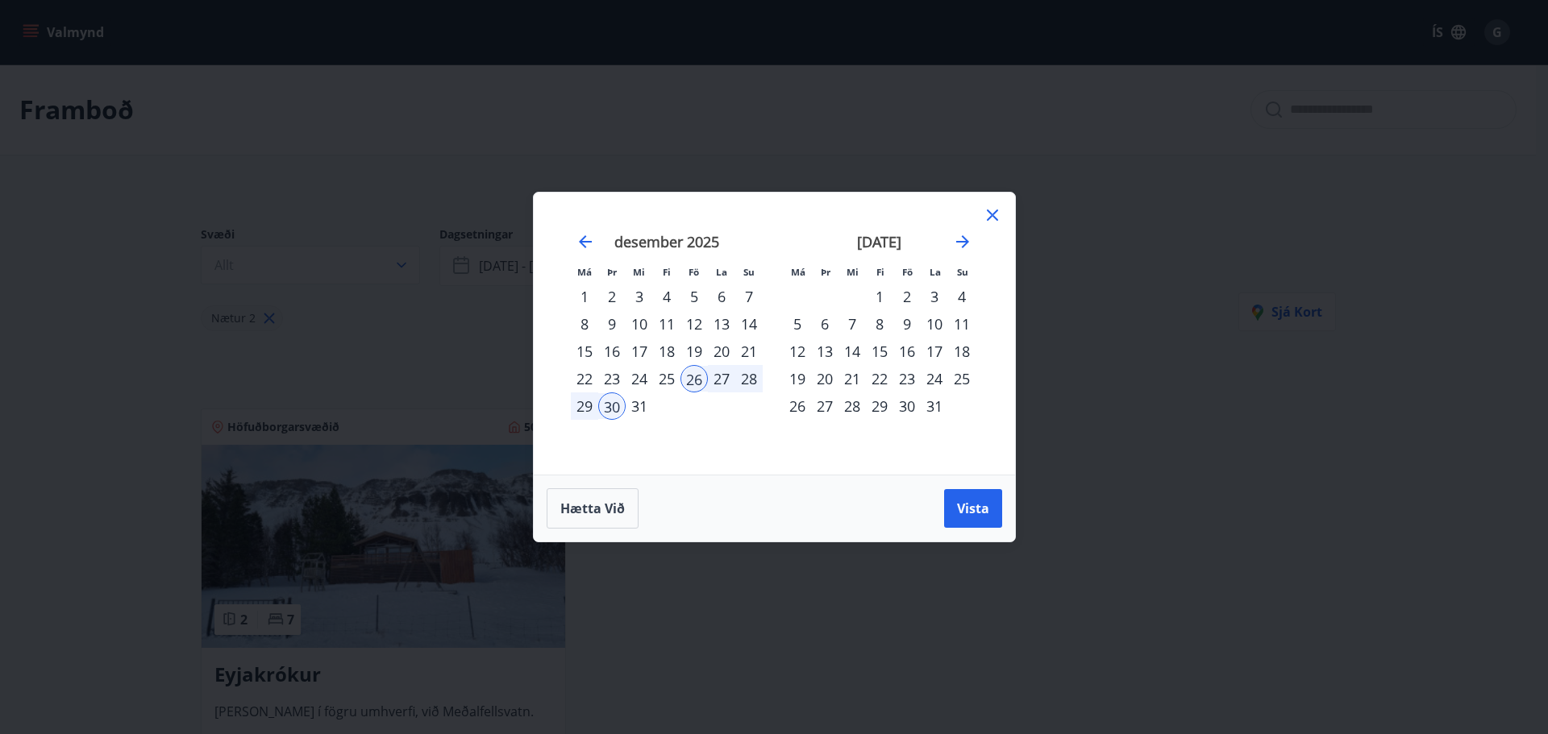
click at [908, 297] on div "2" at bounding box center [906, 296] width 27 height 27
click at [829, 325] on div "6" at bounding box center [824, 323] width 27 height 27
click at [979, 505] on span "Vista" at bounding box center [973, 509] width 32 height 18
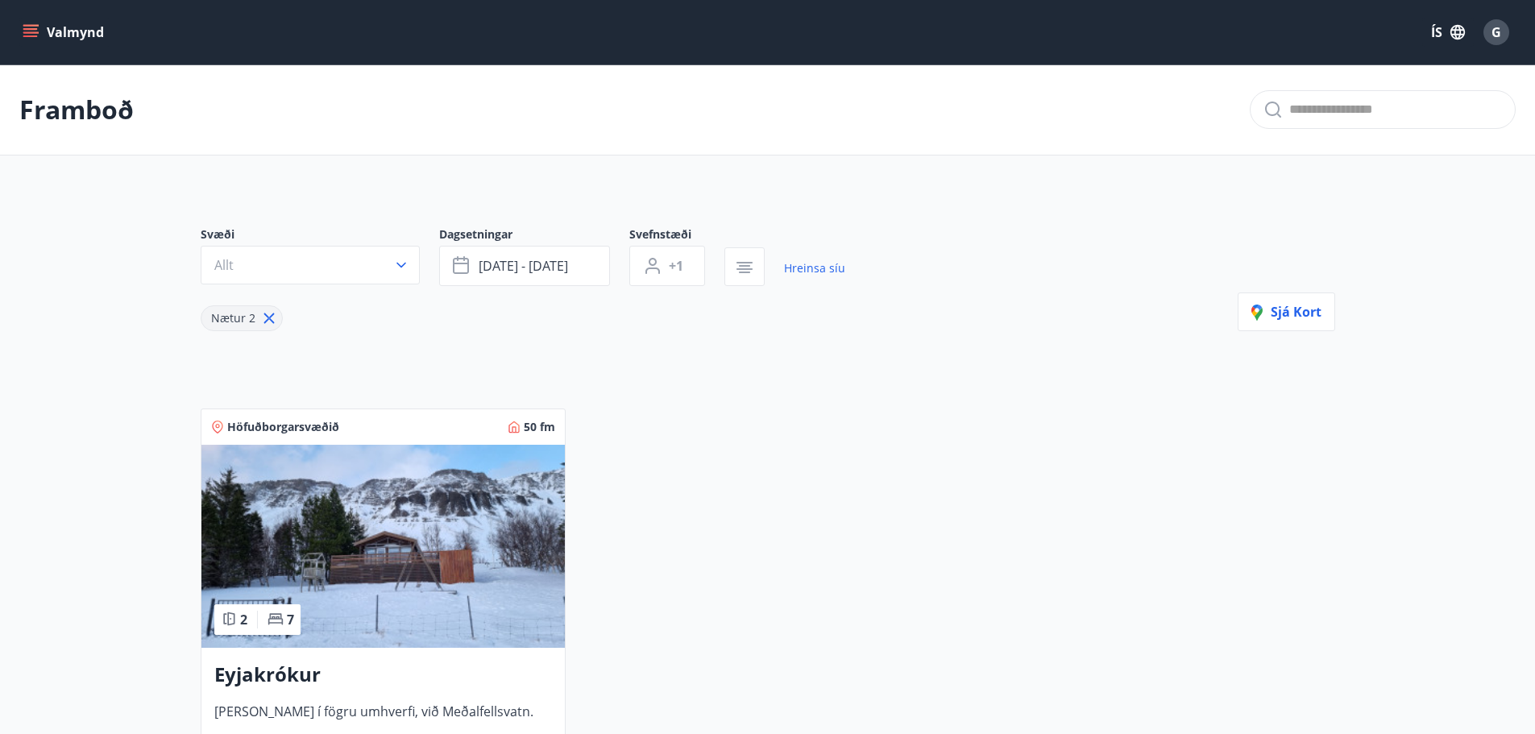
click at [34, 30] on icon "menu" at bounding box center [30, 29] width 15 height 2
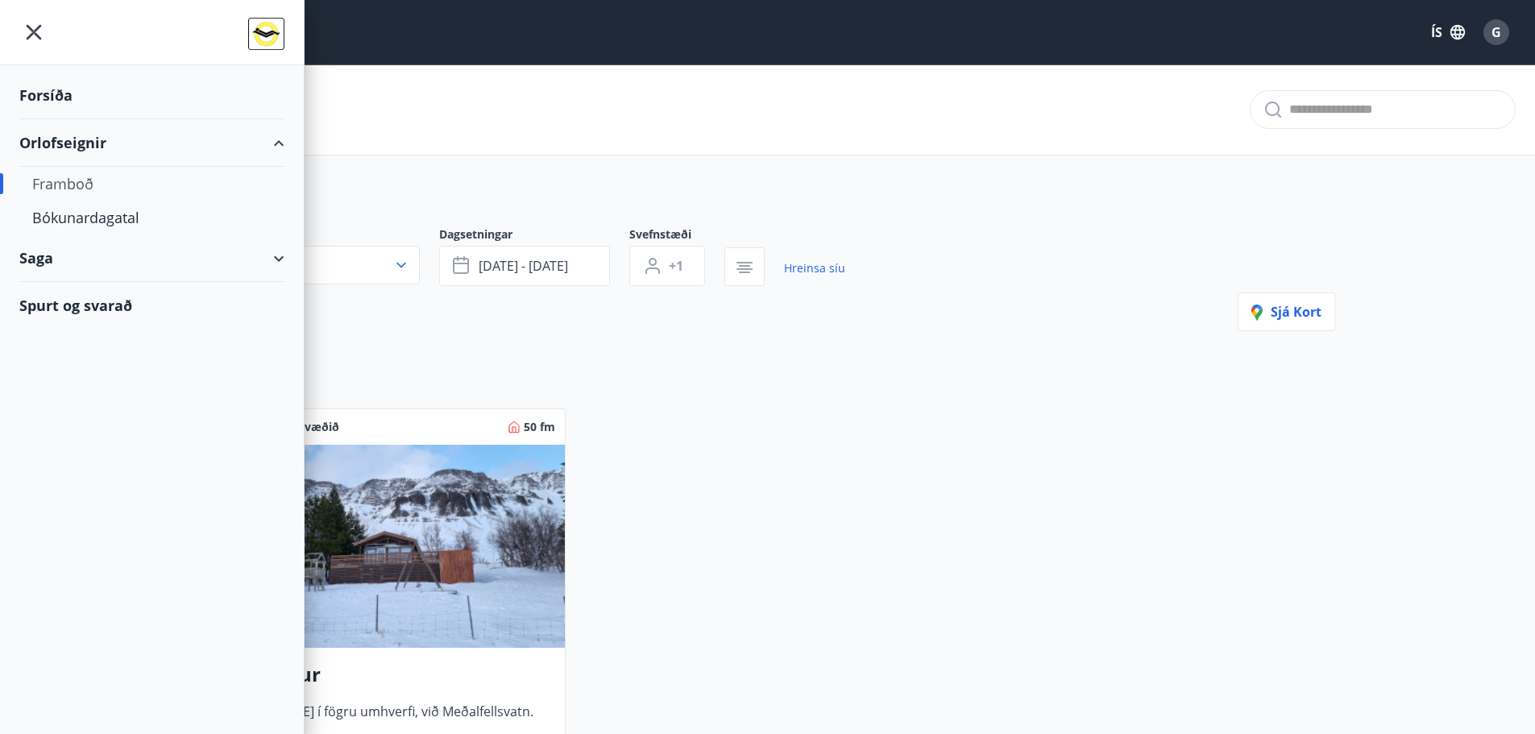
click at [79, 178] on div "Framboð" at bounding box center [151, 184] width 239 height 34
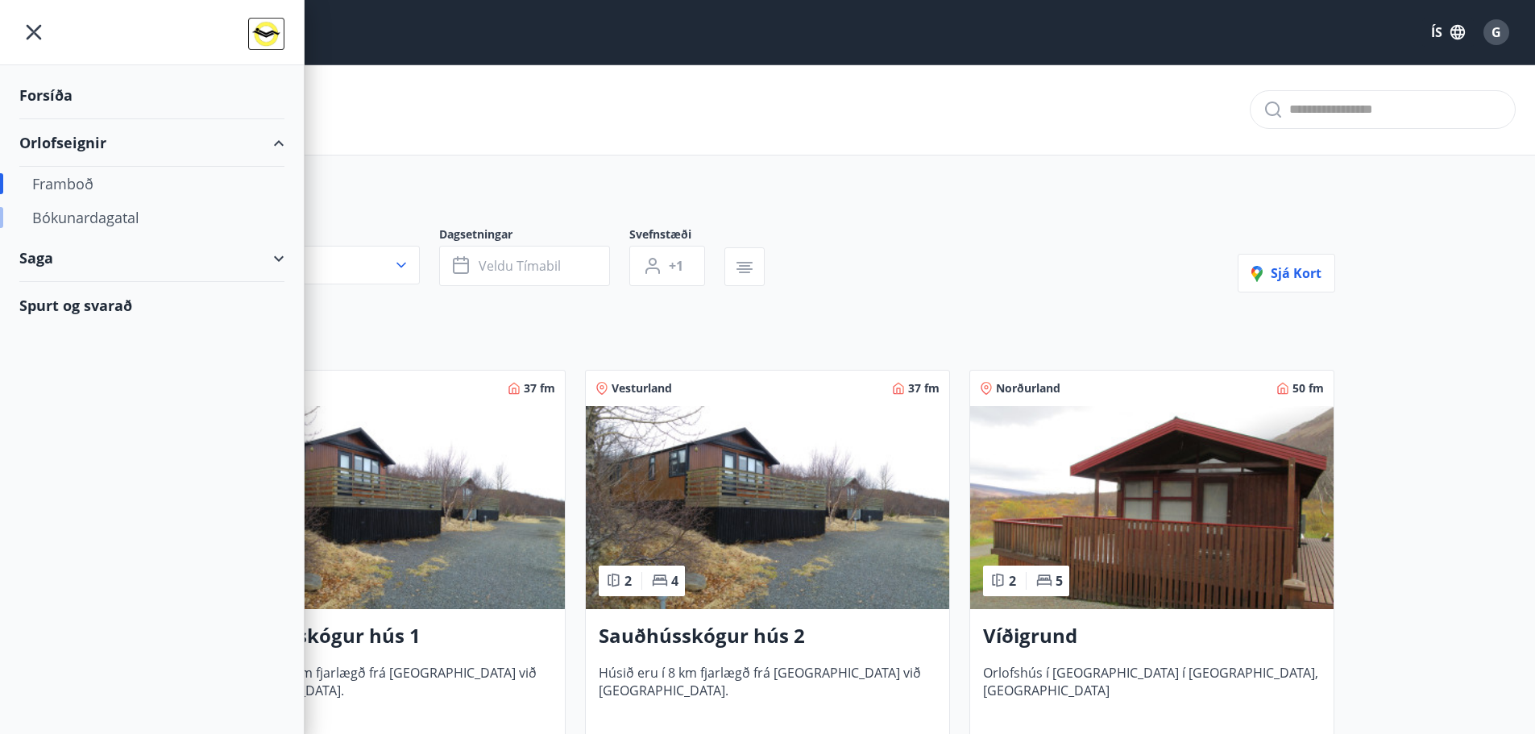
click at [89, 218] on div "Bókunardagatal" at bounding box center [151, 218] width 239 height 34
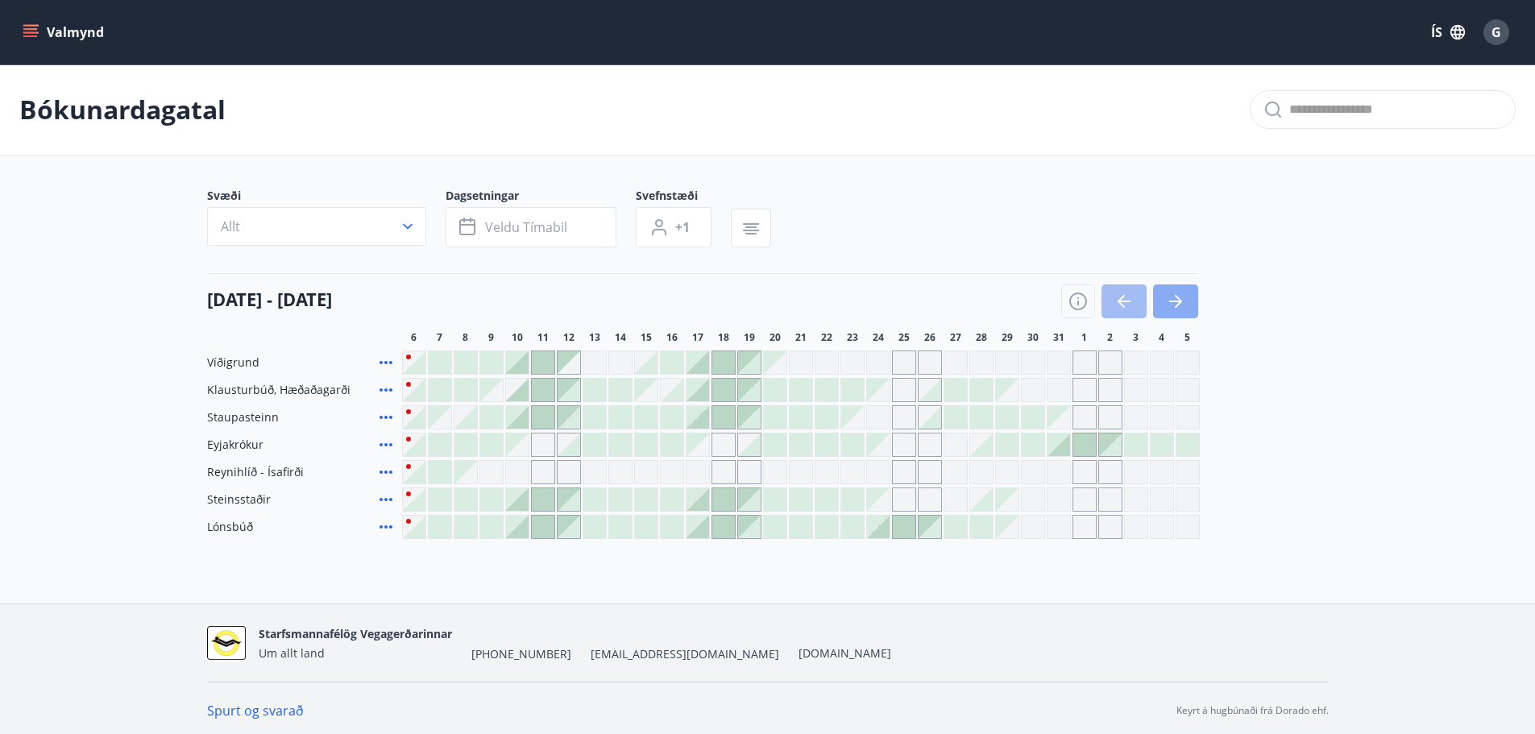
click at [1174, 297] on icon "button" at bounding box center [1175, 301] width 19 height 19
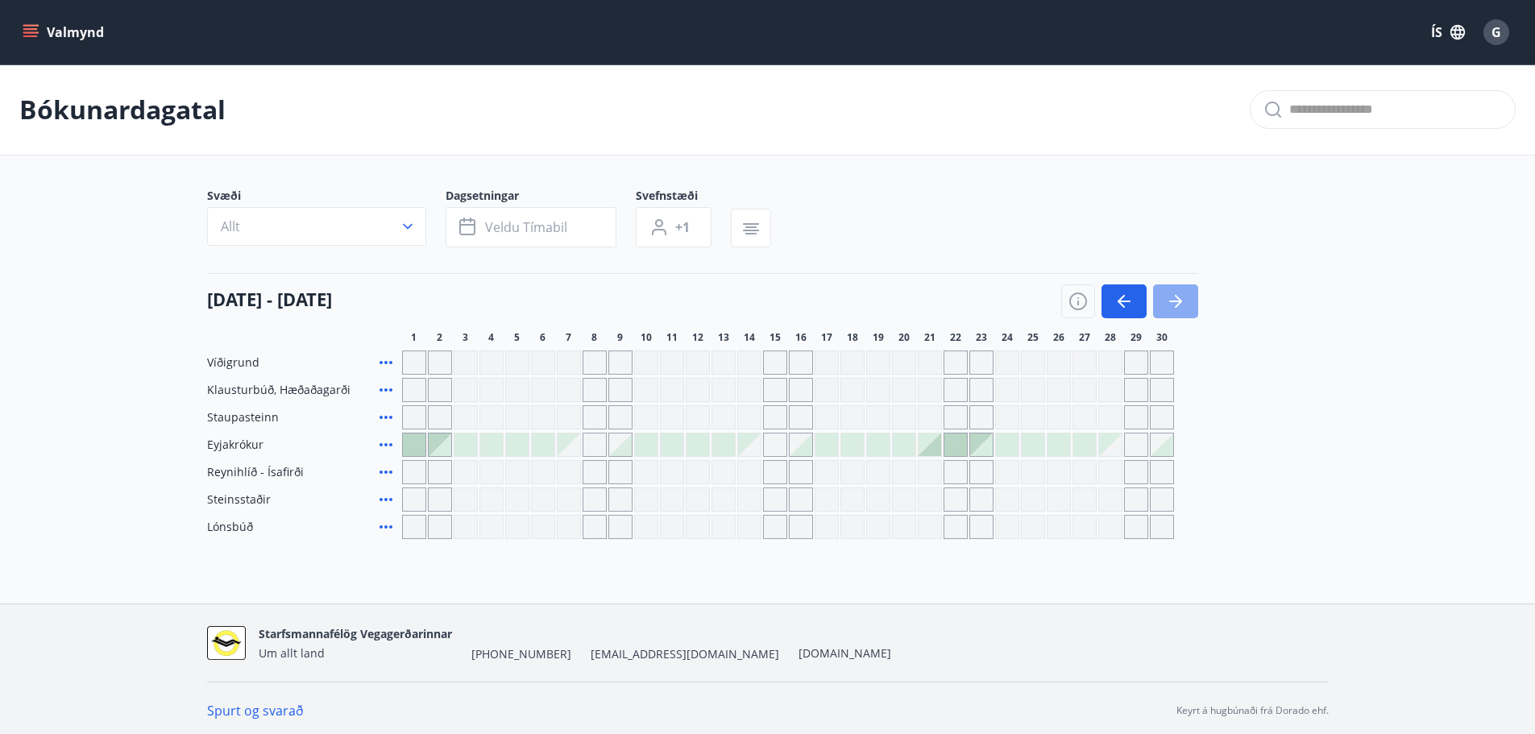
click at [1185, 301] on icon "button" at bounding box center [1175, 301] width 19 height 19
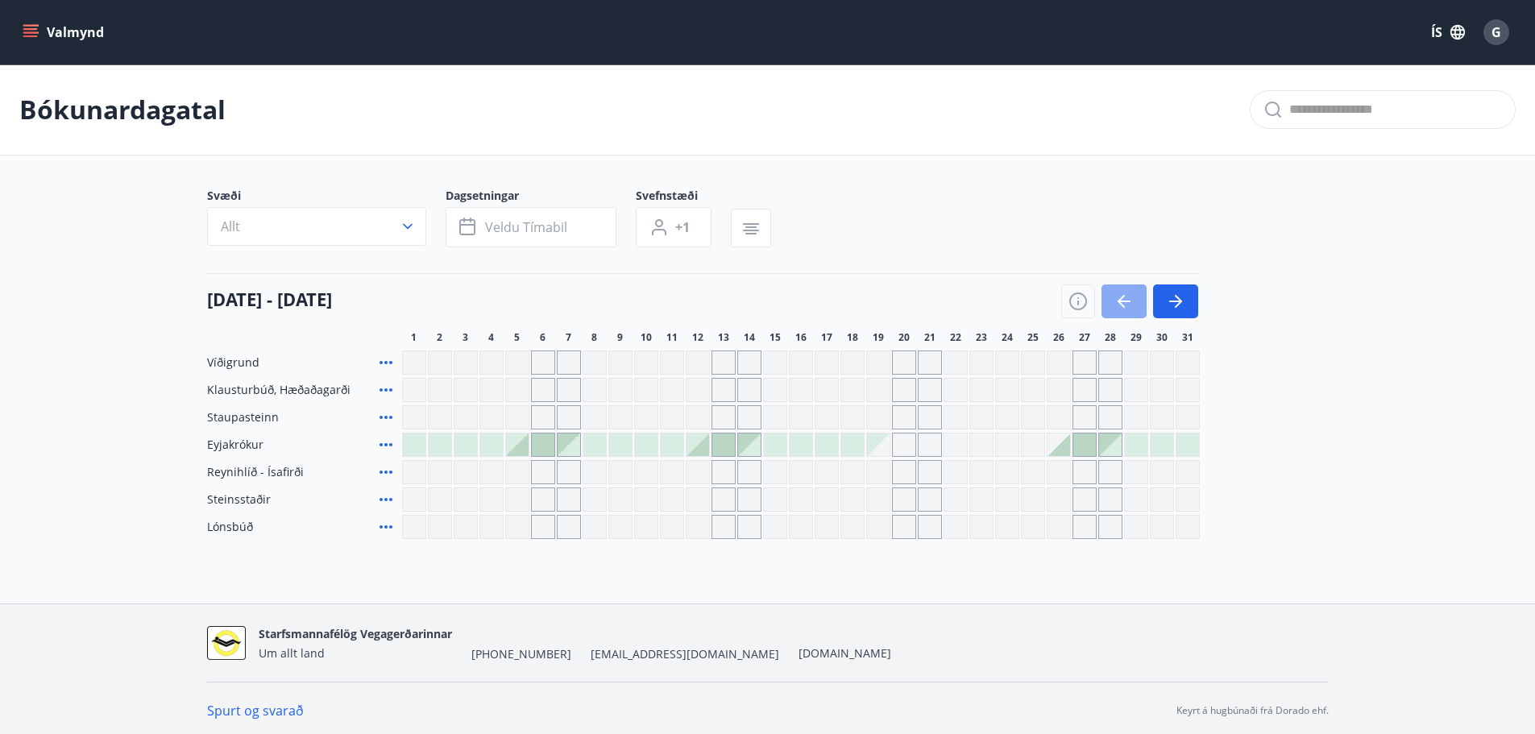
click at [1125, 300] on icon "button" at bounding box center [1124, 301] width 19 height 19
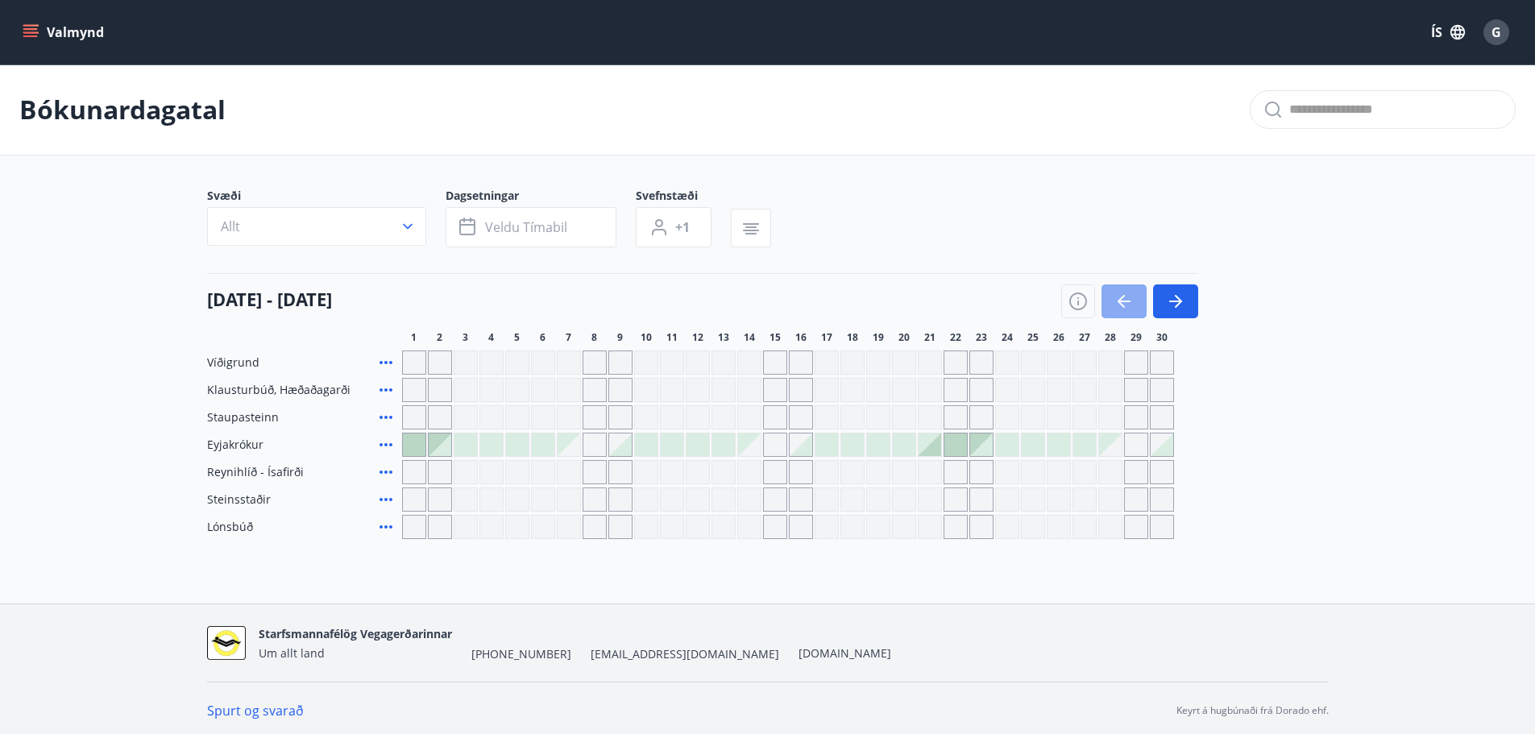
click at [1125, 300] on icon "button" at bounding box center [1124, 301] width 19 height 19
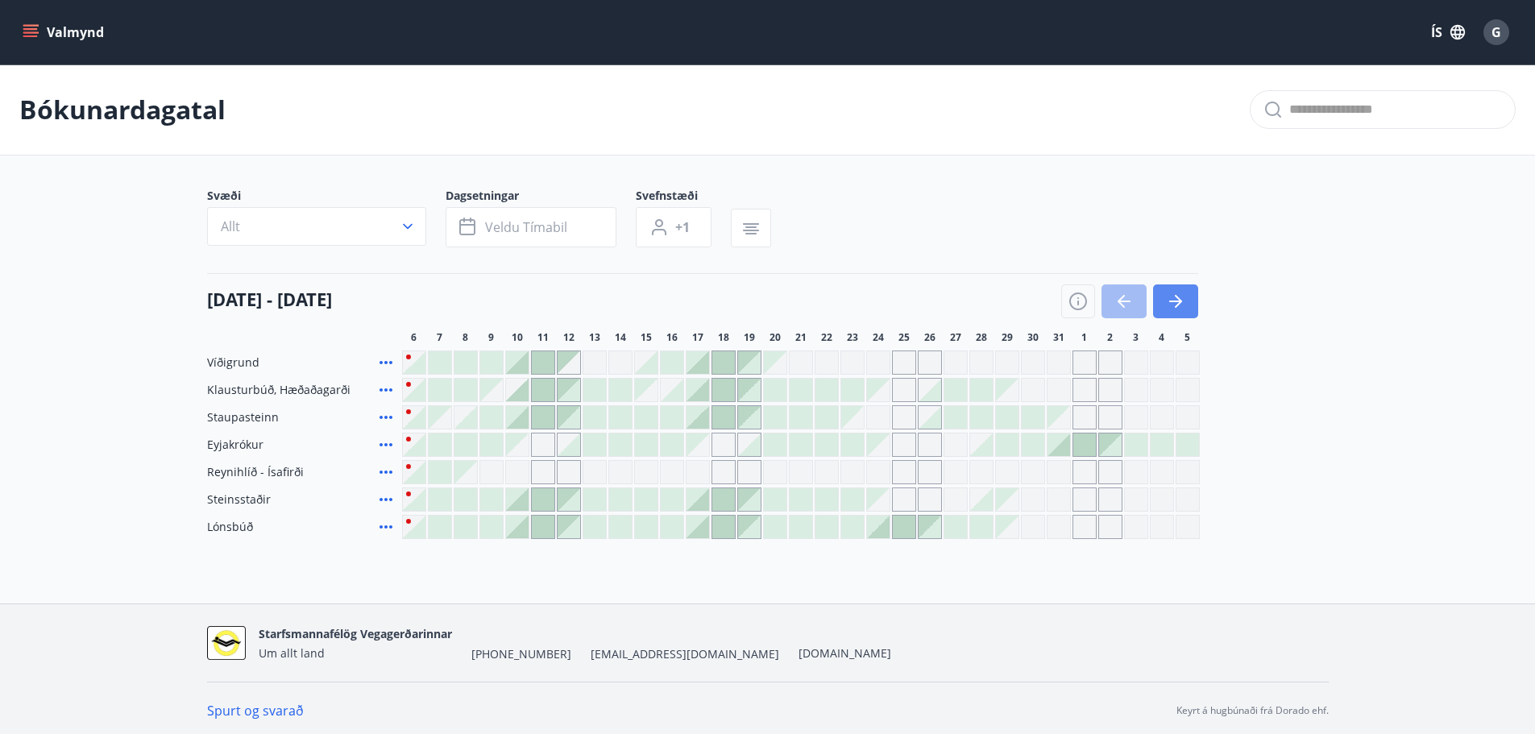
click at [1182, 298] on icon "button" at bounding box center [1175, 301] width 19 height 19
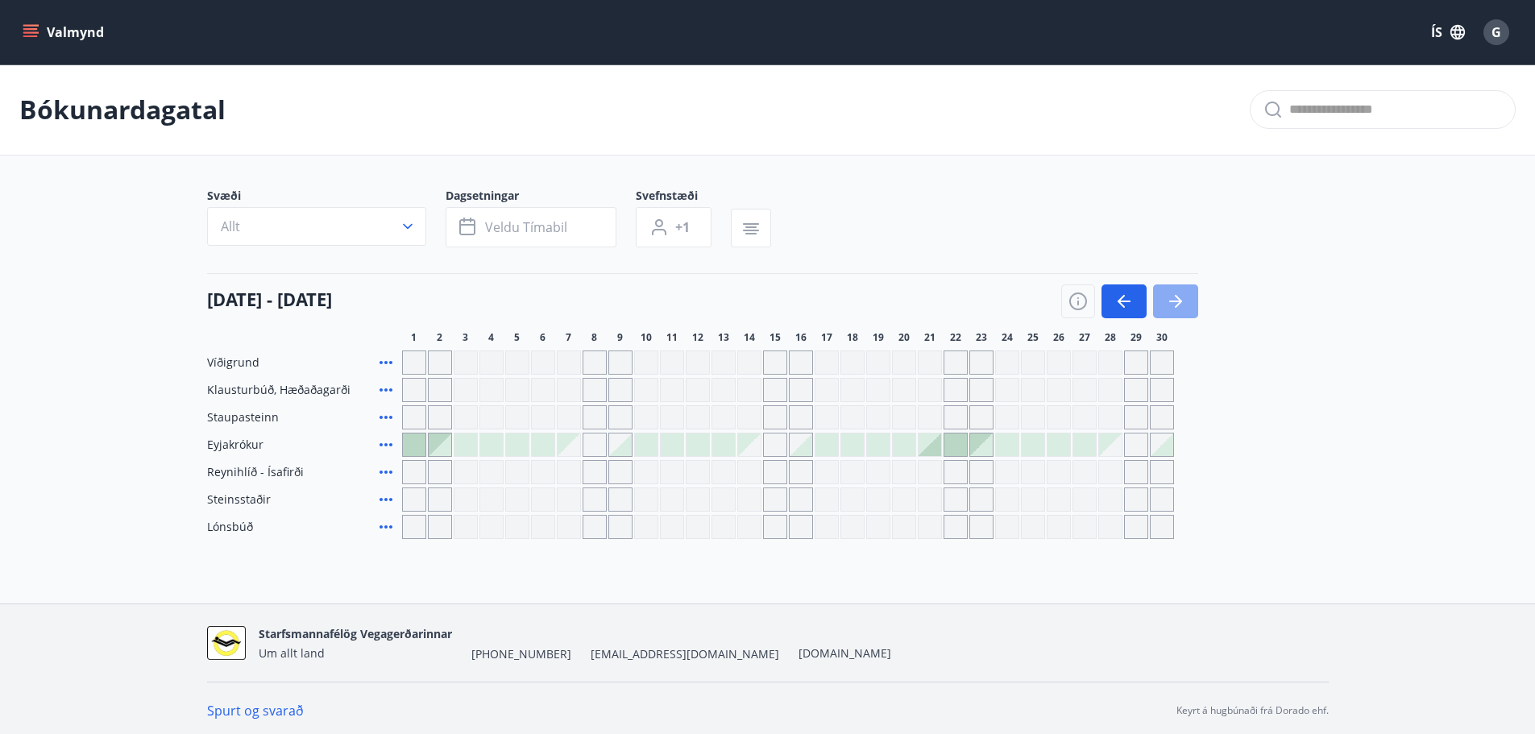
click at [1183, 300] on icon "button" at bounding box center [1175, 301] width 19 height 19
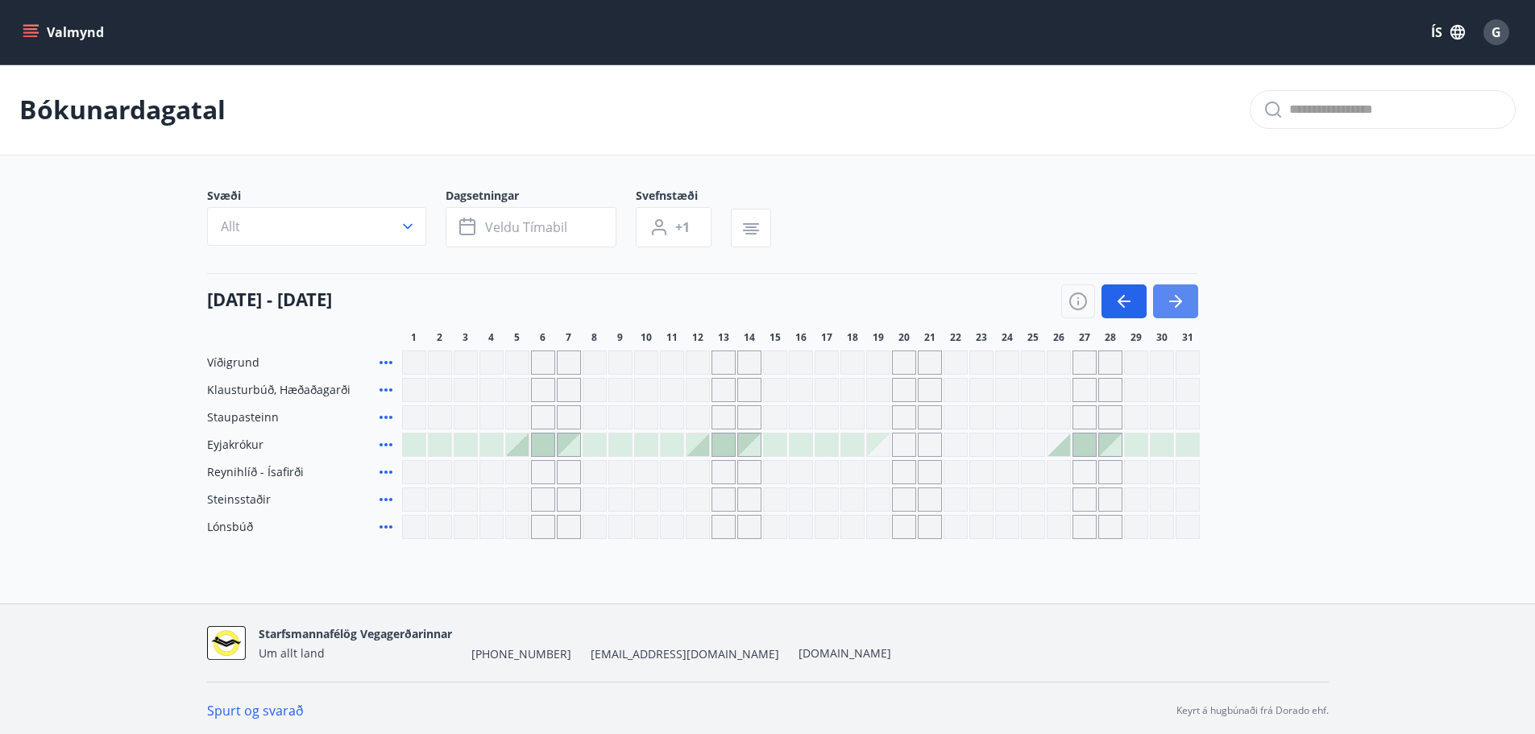
click at [1183, 300] on icon "button" at bounding box center [1175, 301] width 19 height 19
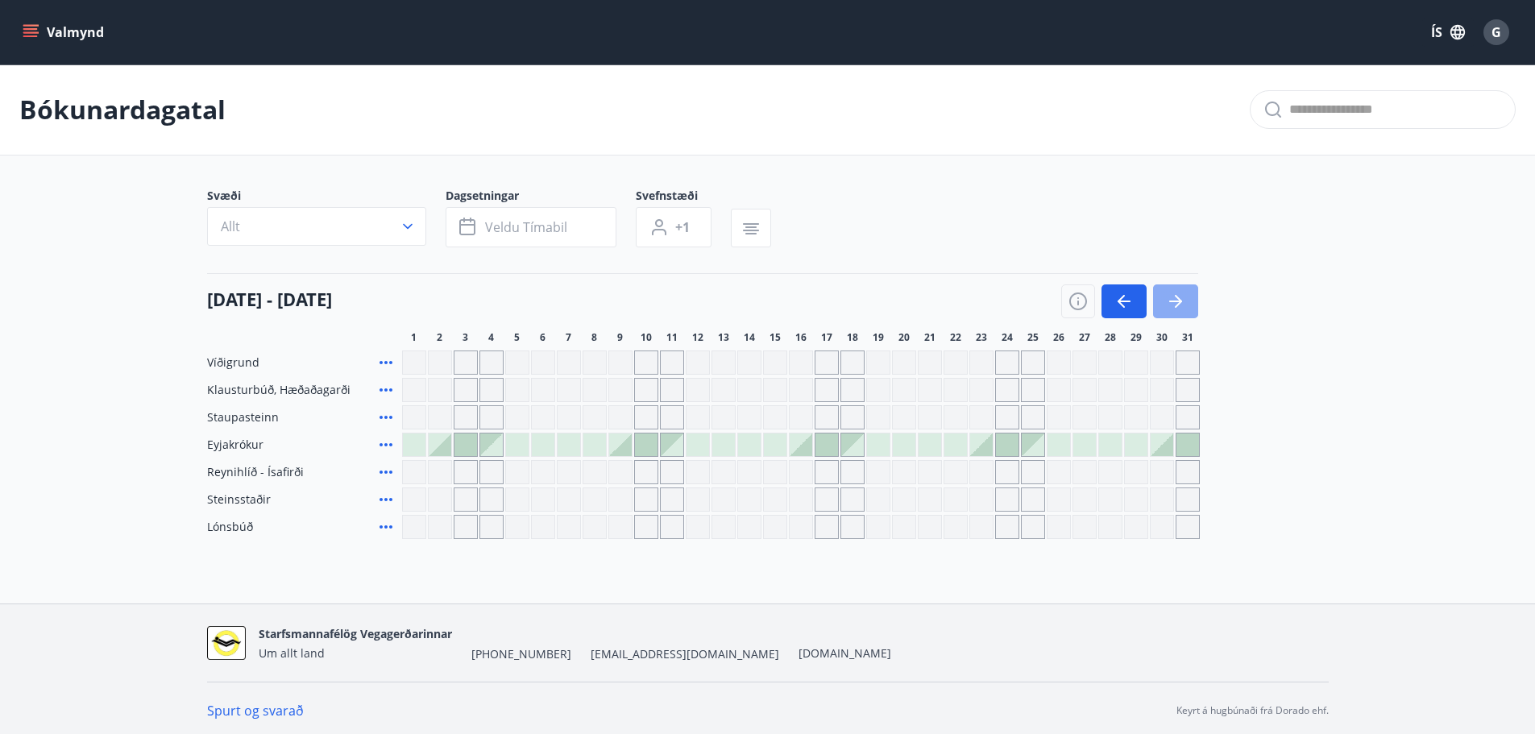
click at [1183, 300] on icon "button" at bounding box center [1175, 301] width 19 height 19
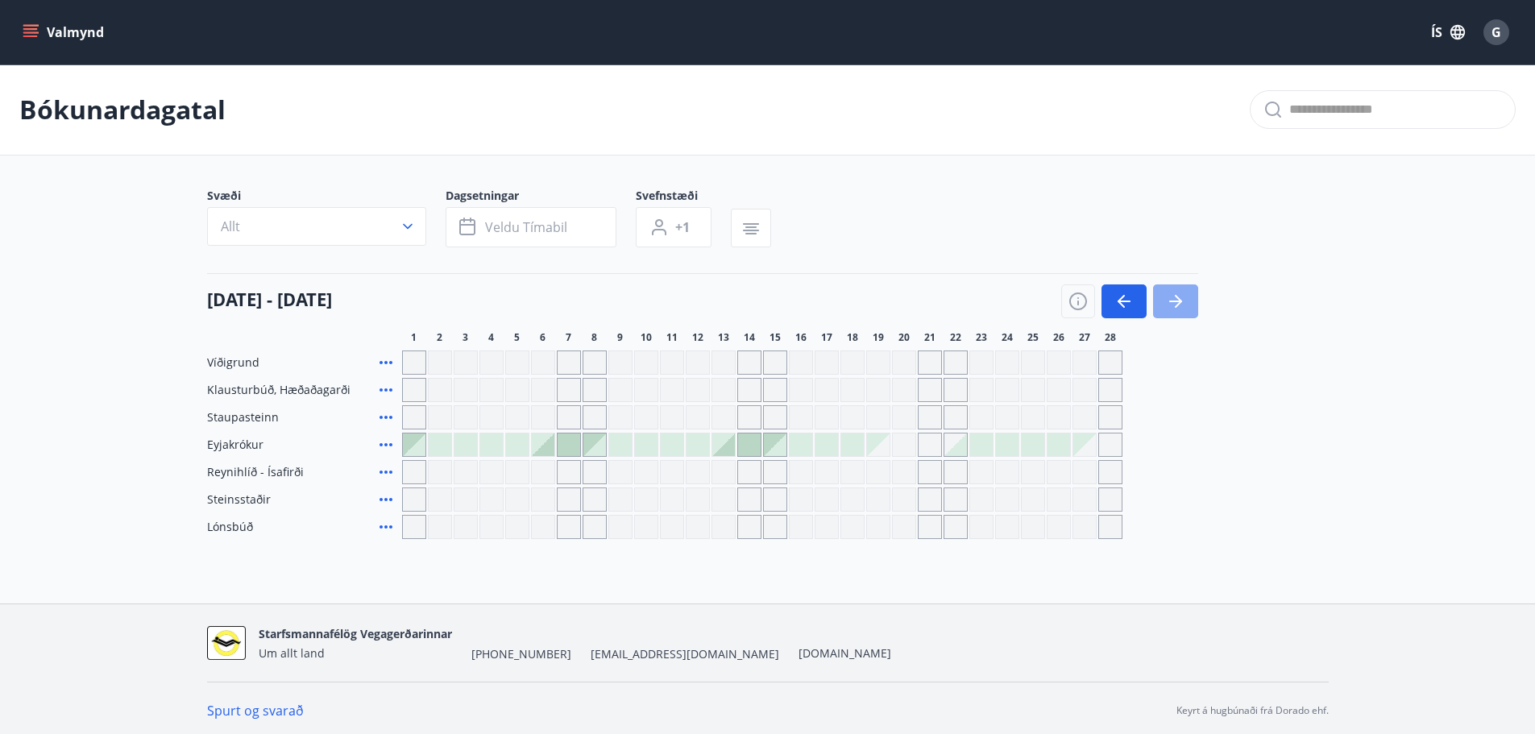
click at [1183, 300] on icon "button" at bounding box center [1175, 301] width 19 height 19
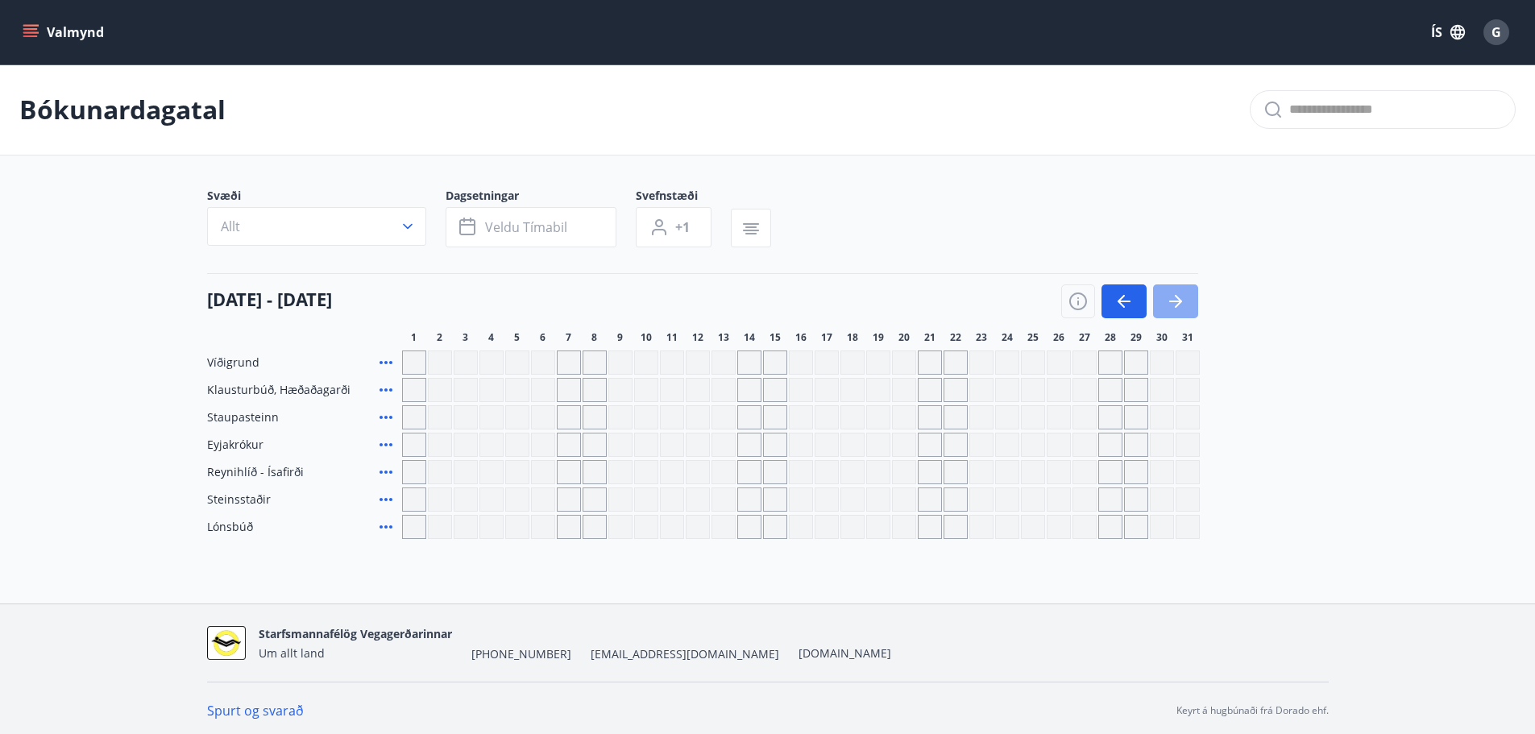
click at [1183, 300] on icon "button" at bounding box center [1175, 301] width 19 height 19
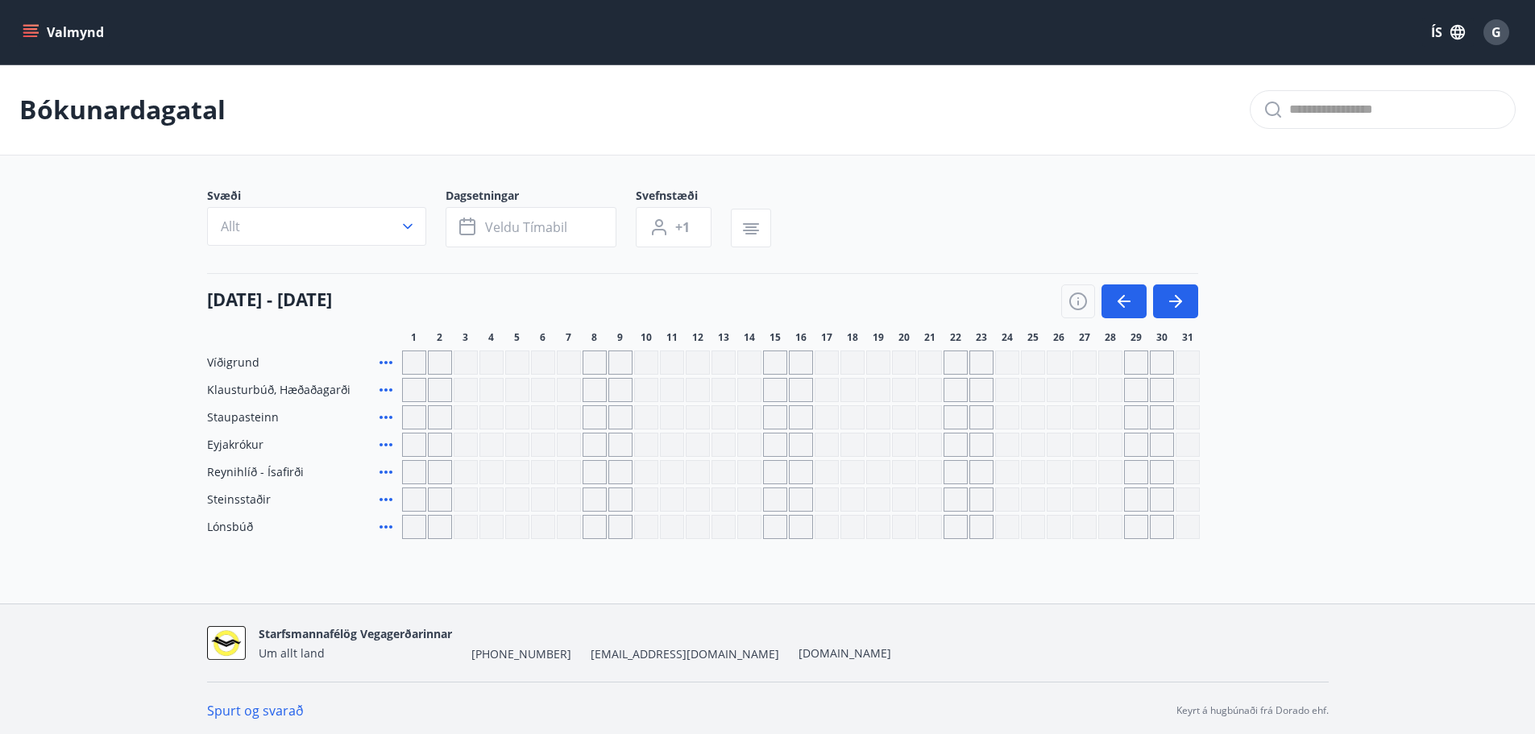
click at [35, 33] on icon "menu" at bounding box center [32, 32] width 18 height 2
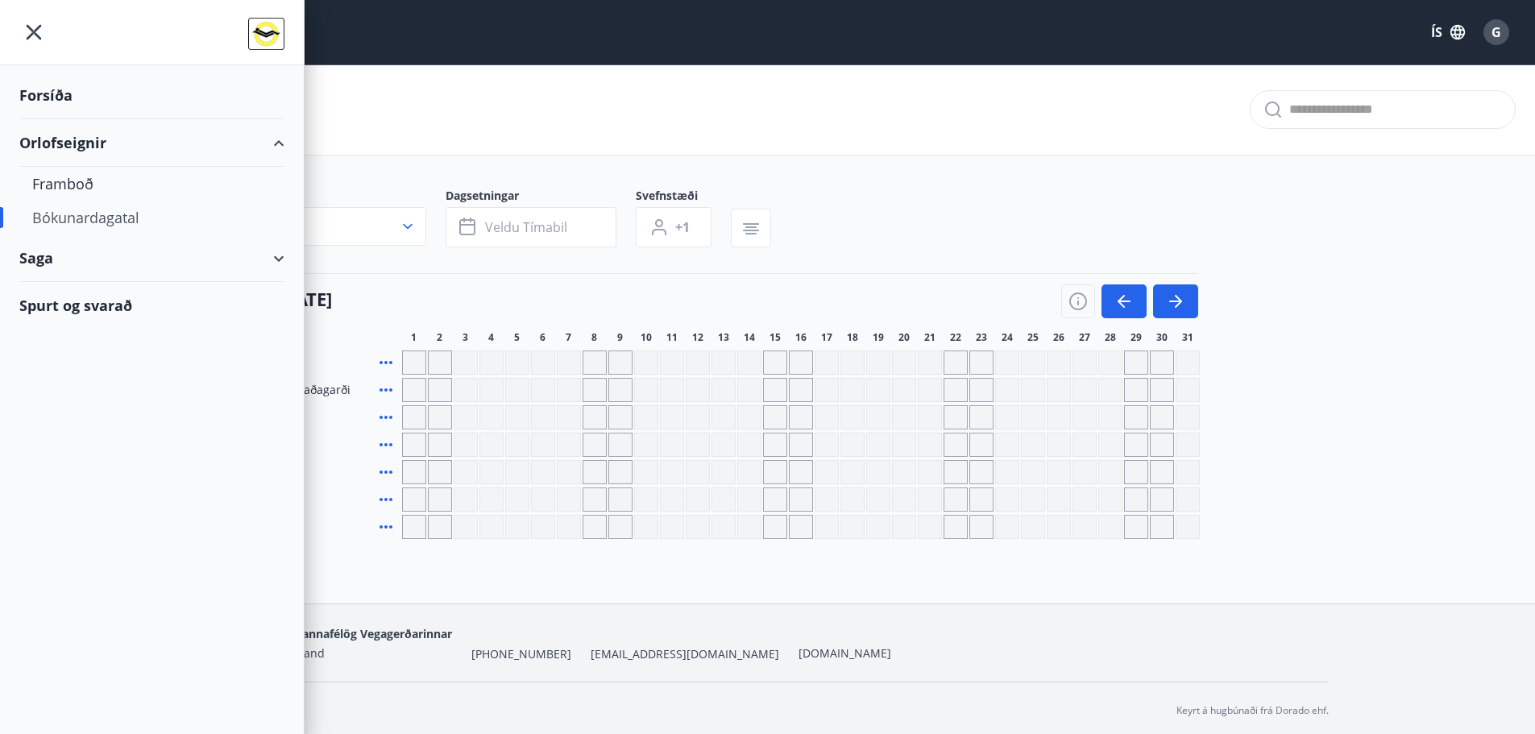
click at [40, 93] on div "Forsíða" at bounding box center [151, 96] width 265 height 48
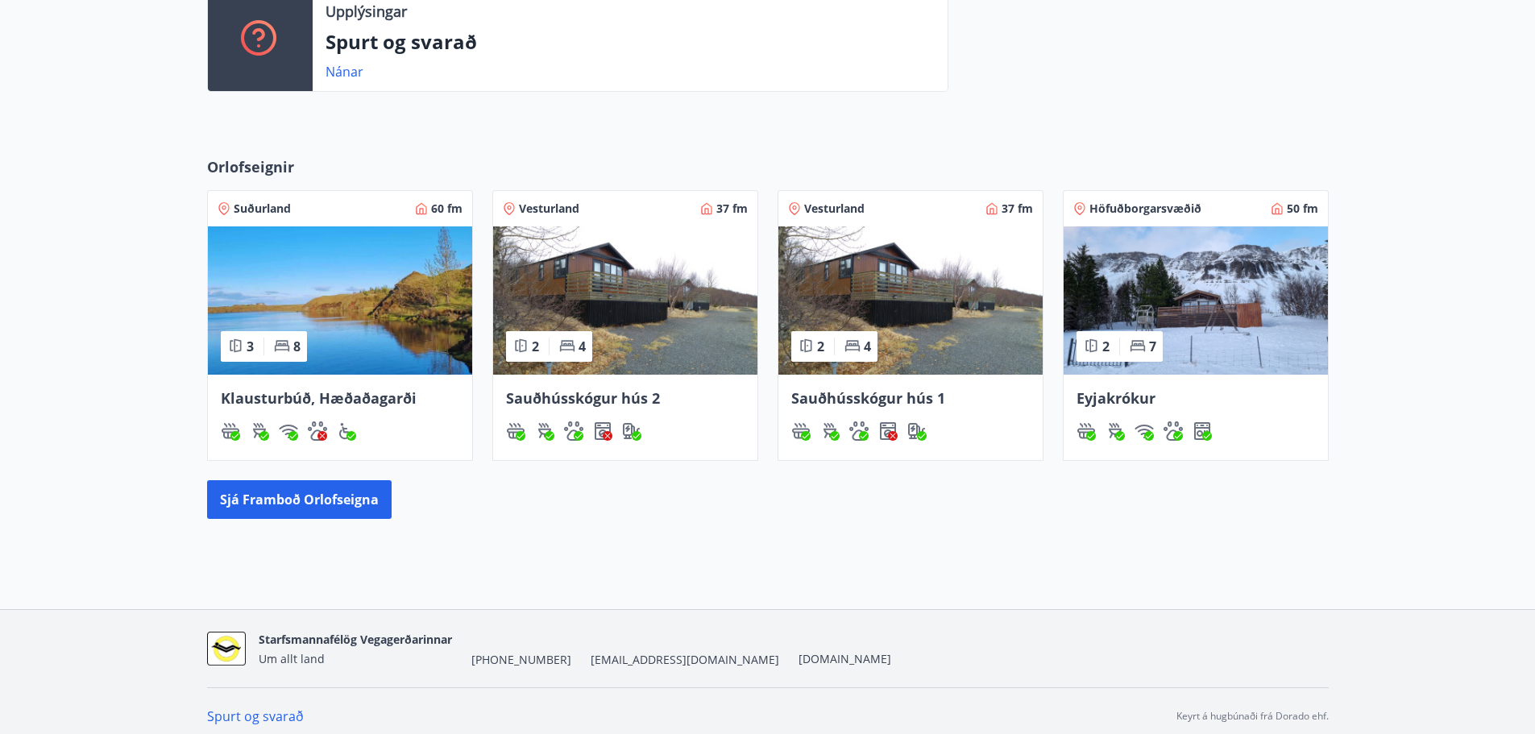
scroll to position [595, 0]
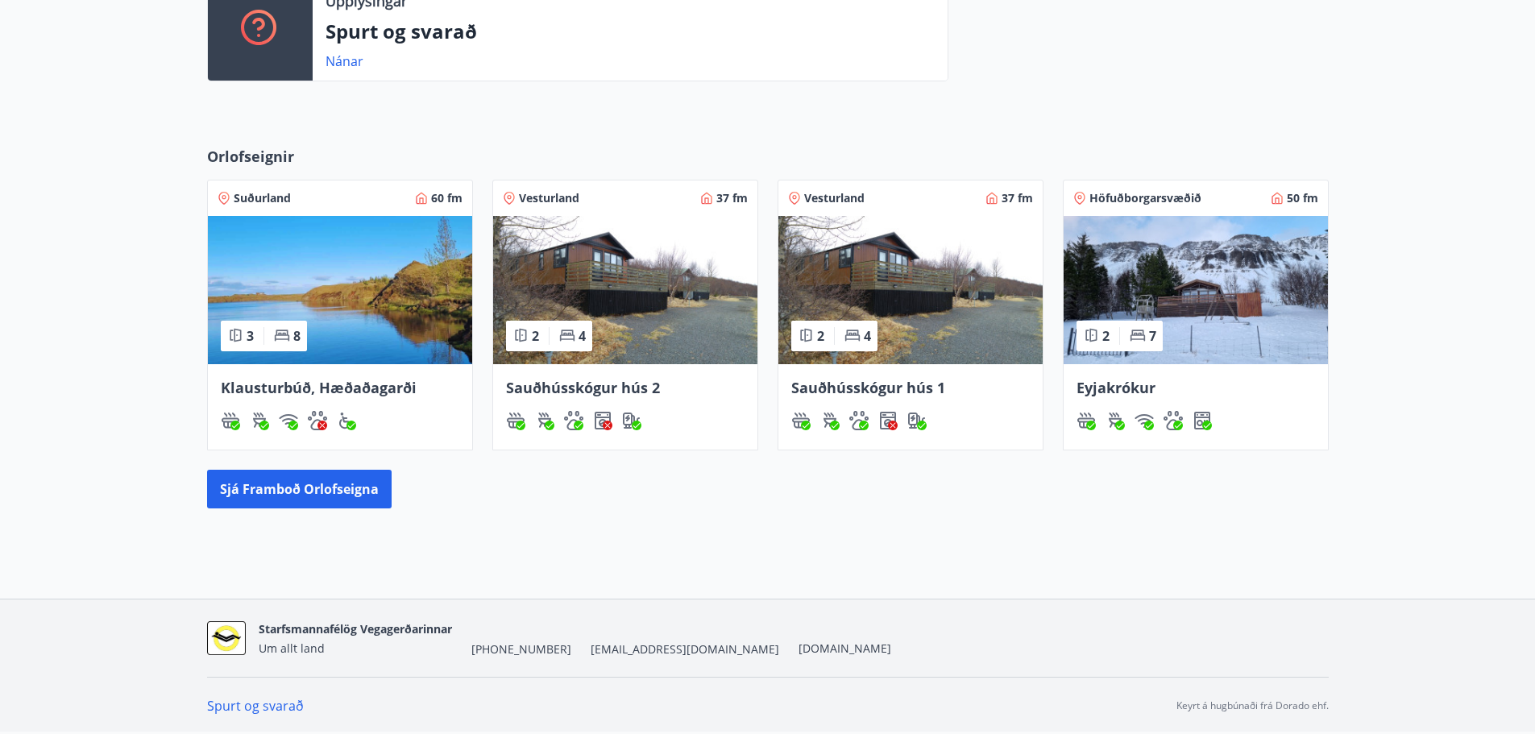
click at [354, 268] on img at bounding box center [340, 290] width 264 height 148
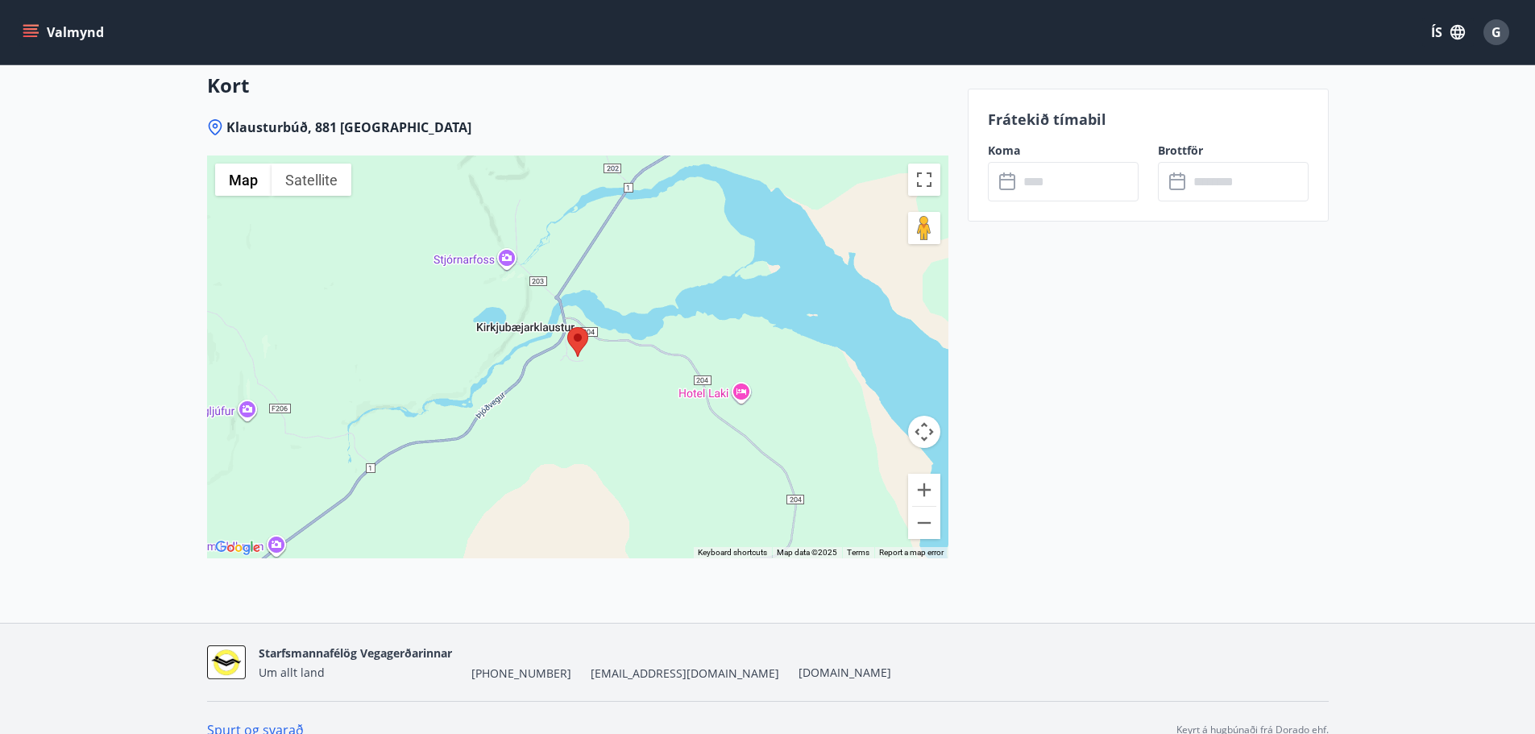
scroll to position [2262, 0]
